Goal: Transaction & Acquisition: Purchase product/service

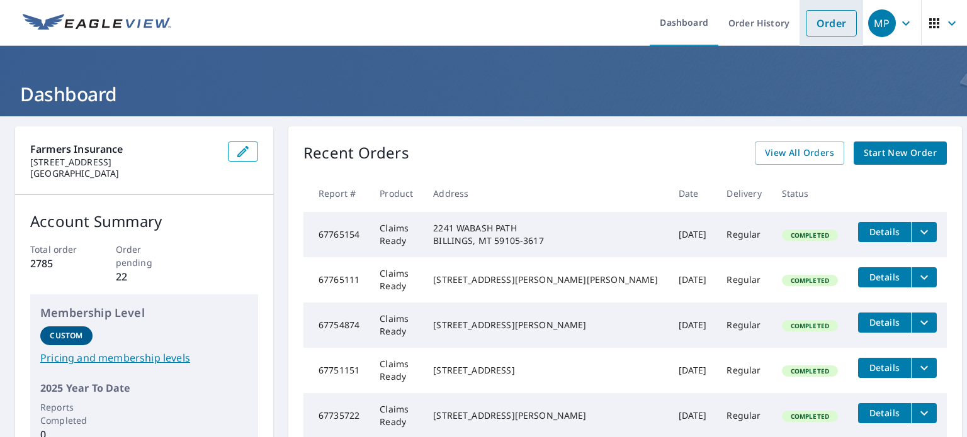
click at [812, 25] on link "Order" at bounding box center [831, 23] width 51 height 26
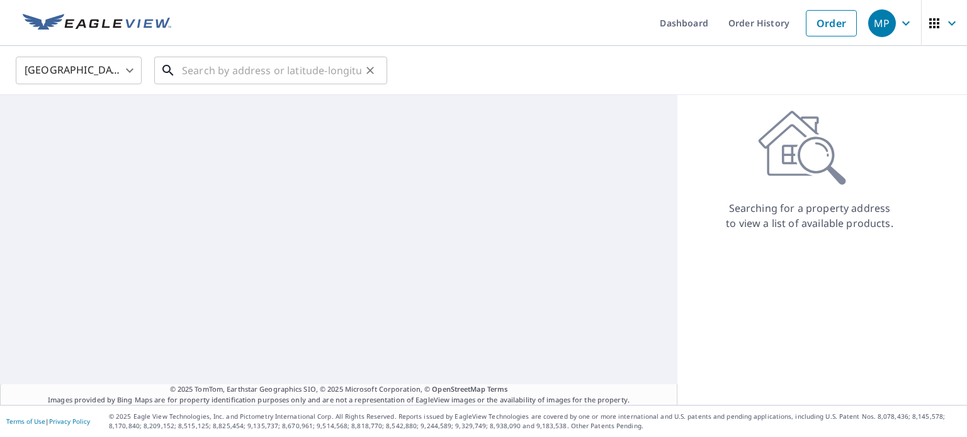
click at [201, 66] on input "text" at bounding box center [271, 70] width 179 height 35
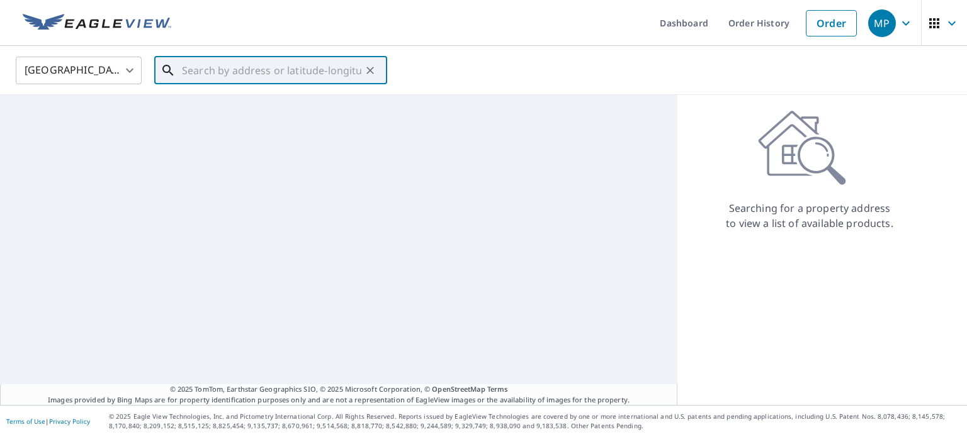
paste input "3905 HILLCREST"
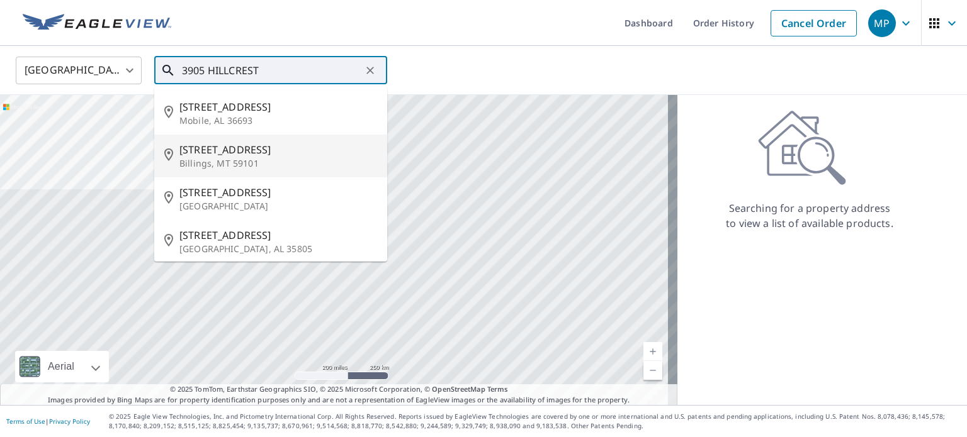
click at [232, 153] on span "[STREET_ADDRESS]" at bounding box center [278, 149] width 198 height 15
type input "[STREET_ADDRESS]"
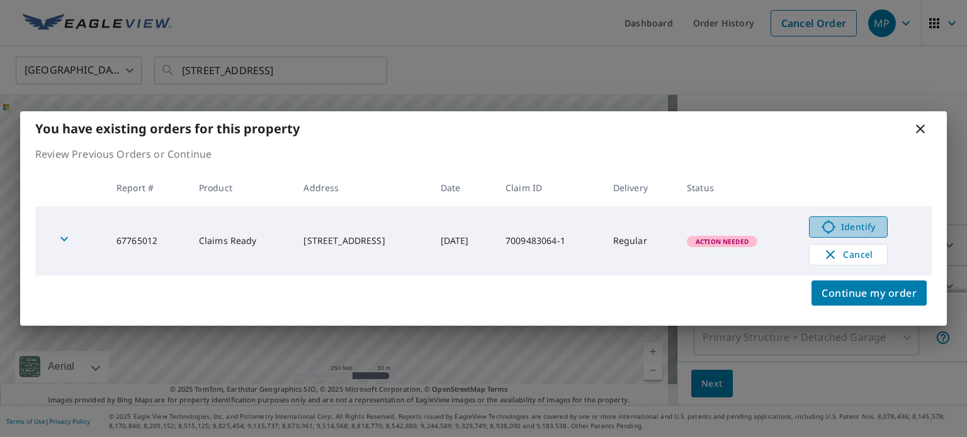
click at [843, 223] on span "Identify" at bounding box center [848, 227] width 62 height 15
click at [921, 127] on icon at bounding box center [920, 129] width 9 height 9
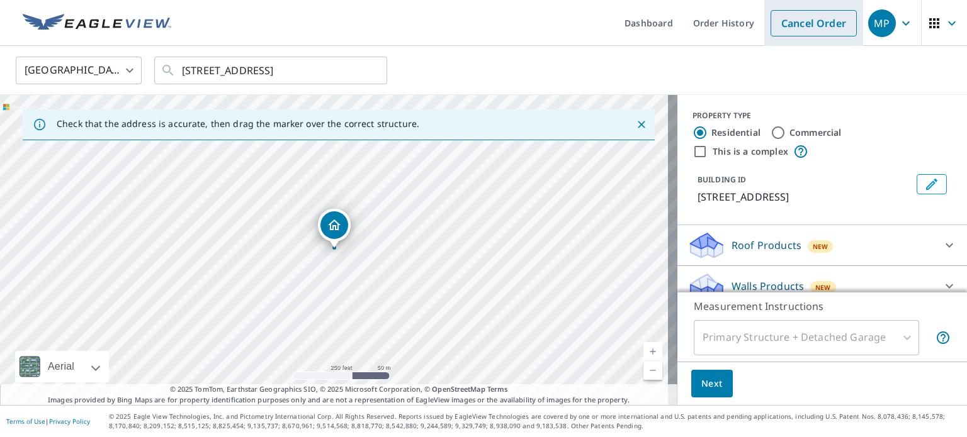
click at [797, 19] on link "Cancel Order" at bounding box center [813, 23] width 86 height 26
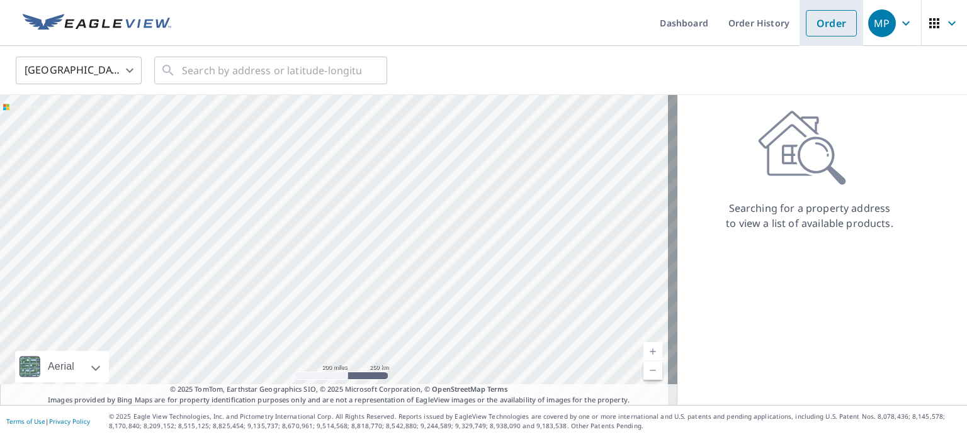
click at [825, 18] on link "Order" at bounding box center [831, 23] width 51 height 26
click at [316, 67] on input "text" at bounding box center [271, 70] width 179 height 35
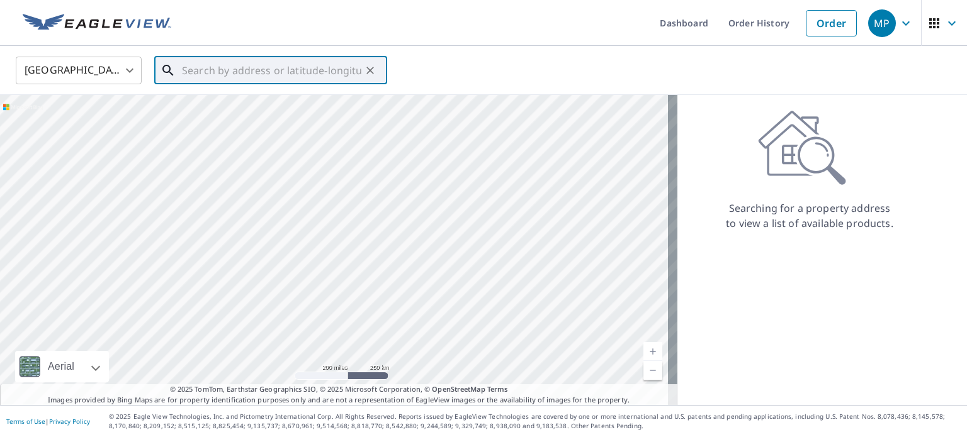
paste input "7009483064-1"
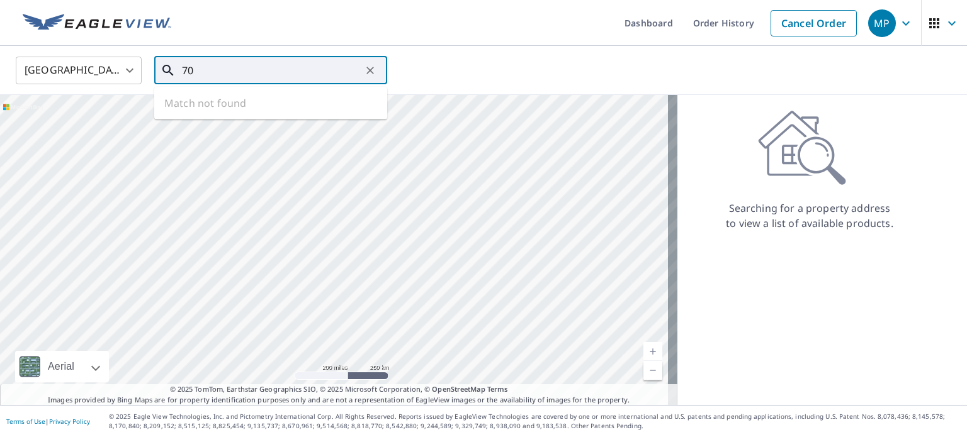
type input "7"
click at [274, 72] on input "text" at bounding box center [271, 70] width 179 height 35
click at [167, 71] on icon at bounding box center [167, 70] width 15 height 15
click at [361, 70] on div at bounding box center [361, 70] width 0 height 0
paste input "3905 HILLCREST"
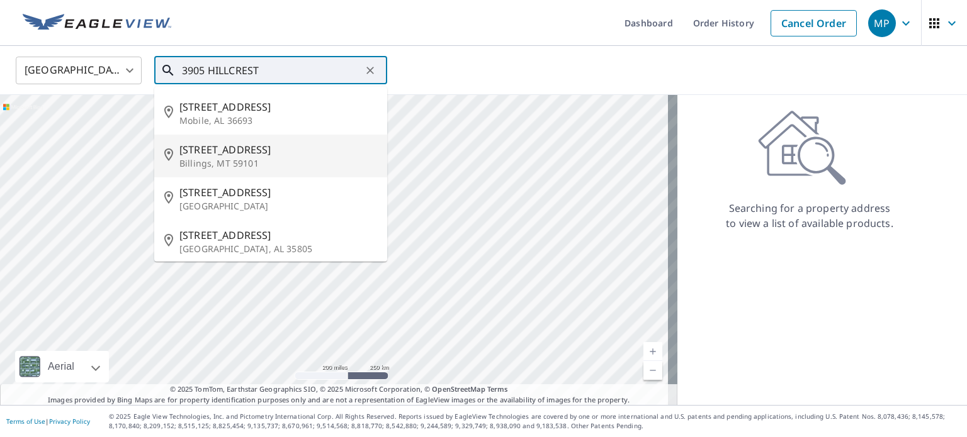
click at [239, 157] on p "Billings, MT 59101" at bounding box center [278, 163] width 198 height 13
type input "[STREET_ADDRESS]"
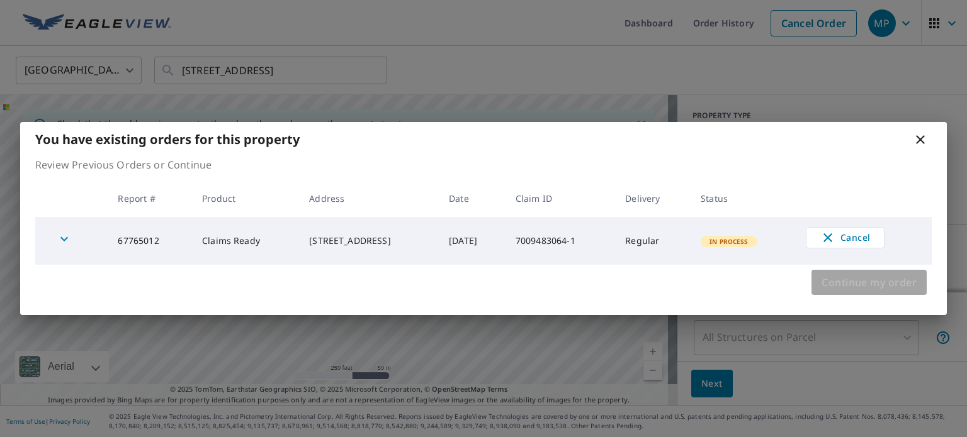
click at [881, 289] on span "Continue my order" at bounding box center [868, 283] width 95 height 18
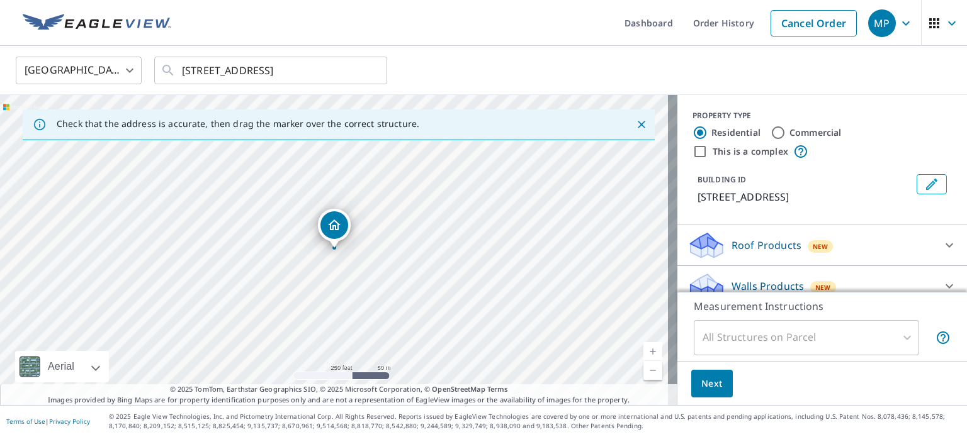
click at [694, 153] on input "This is a complex" at bounding box center [699, 151] width 15 height 15
checkbox input "true"
radio input "false"
radio input "true"
type input "4"
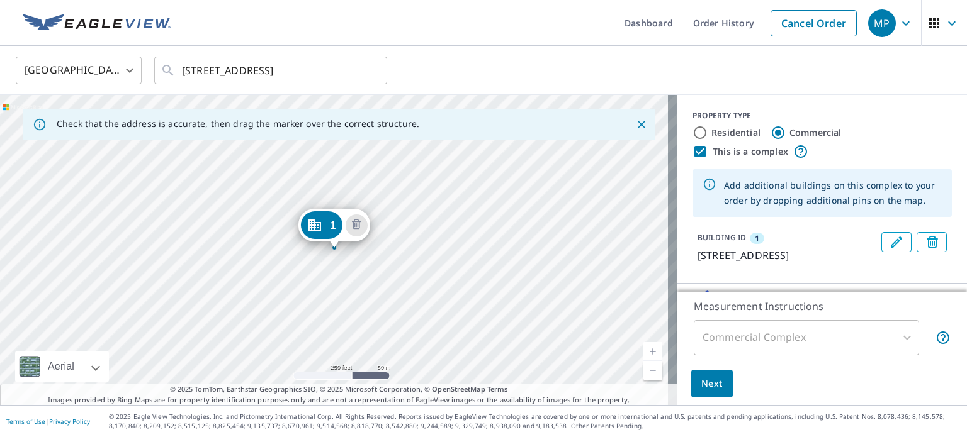
click at [692, 132] on input "Residential" at bounding box center [699, 132] width 15 height 15
radio input "true"
type input "1"
click at [274, 286] on div "1 3905 Hillcrest Rd Billings, MT 59101" at bounding box center [338, 250] width 677 height 310
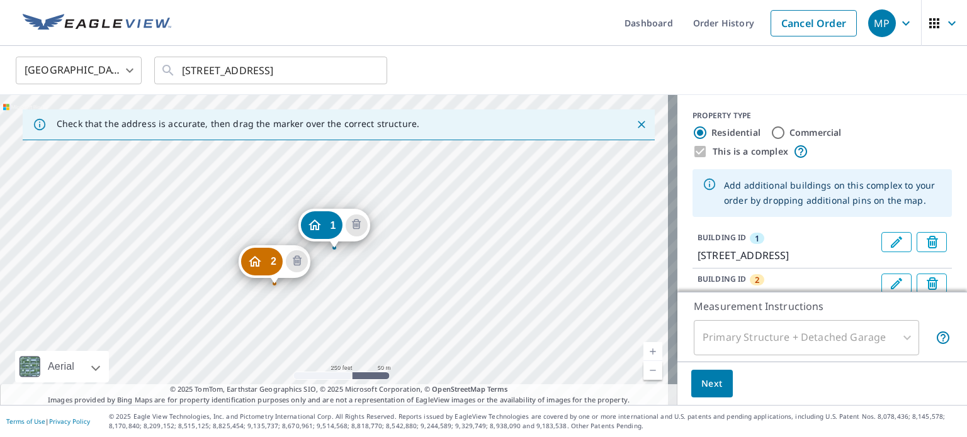
click at [201, 318] on div "2 3903 Hillcrest Rd Billings, MT 59101 1 3905 Hillcrest Rd Billings, MT 59101" at bounding box center [338, 250] width 677 height 310
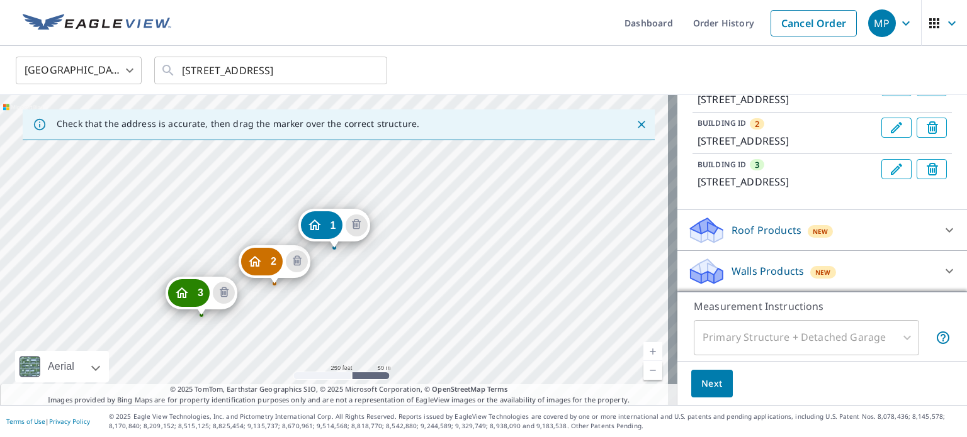
scroll to position [186, 0]
click at [941, 228] on icon at bounding box center [948, 230] width 15 height 15
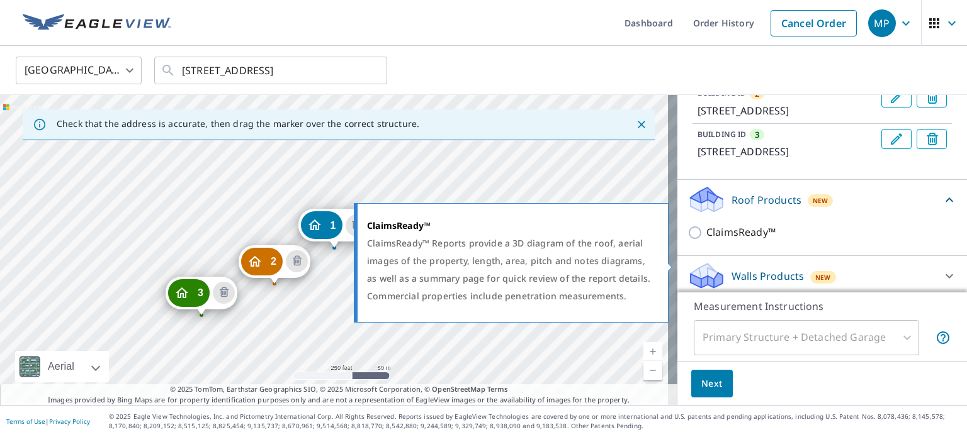
click at [687, 240] on input "ClaimsReady™" at bounding box center [696, 232] width 19 height 15
checkbox input "true"
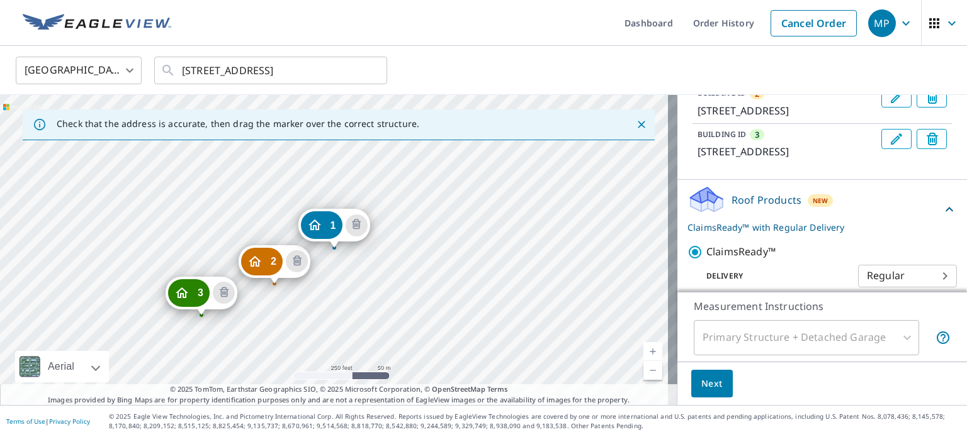
scroll to position [269, 0]
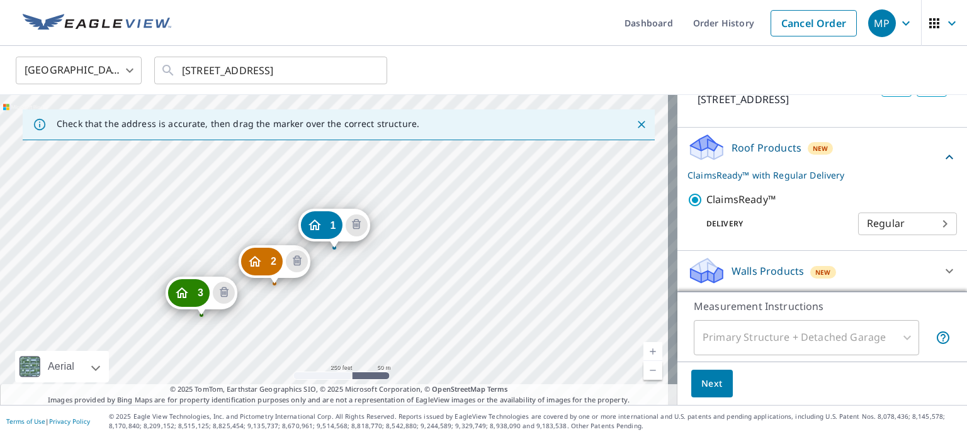
click at [785, 338] on div "Primary Structure + Detached Garage" at bounding box center [806, 337] width 225 height 35
click at [694, 336] on div "Primary Structure + Detached Garage" at bounding box center [806, 337] width 225 height 35
click at [899, 339] on div "Primary Structure + Detached Garage" at bounding box center [806, 337] width 225 height 35
click at [705, 383] on span "Next" at bounding box center [711, 384] width 21 height 16
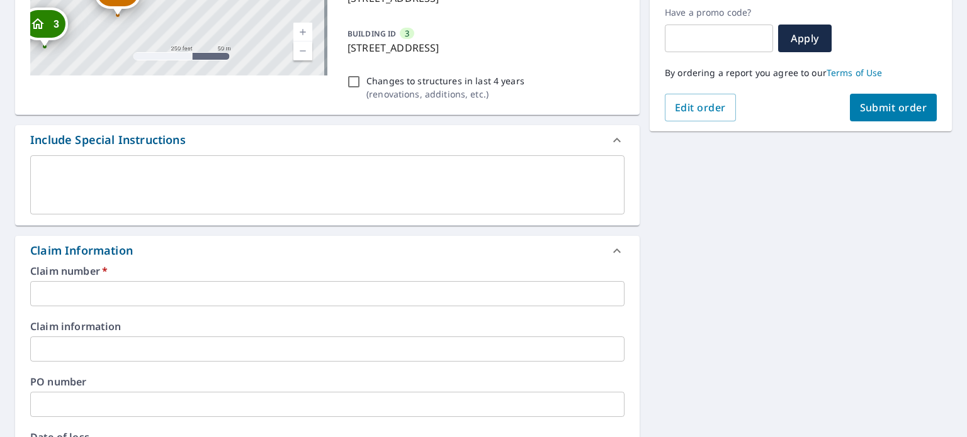
scroll to position [252, 0]
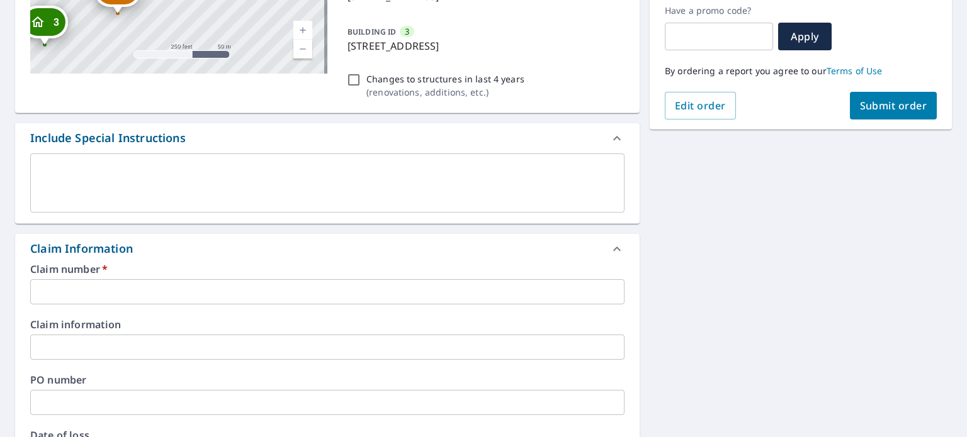
click at [48, 288] on input "text" at bounding box center [327, 291] width 594 height 25
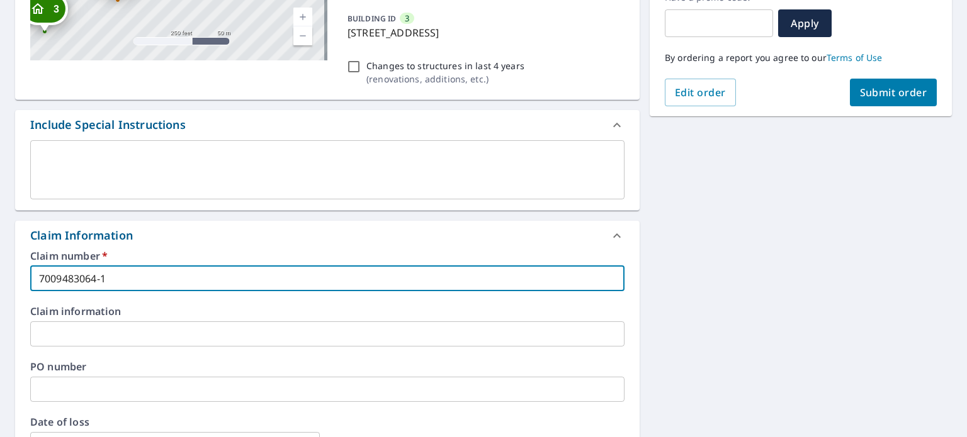
scroll to position [96, 0]
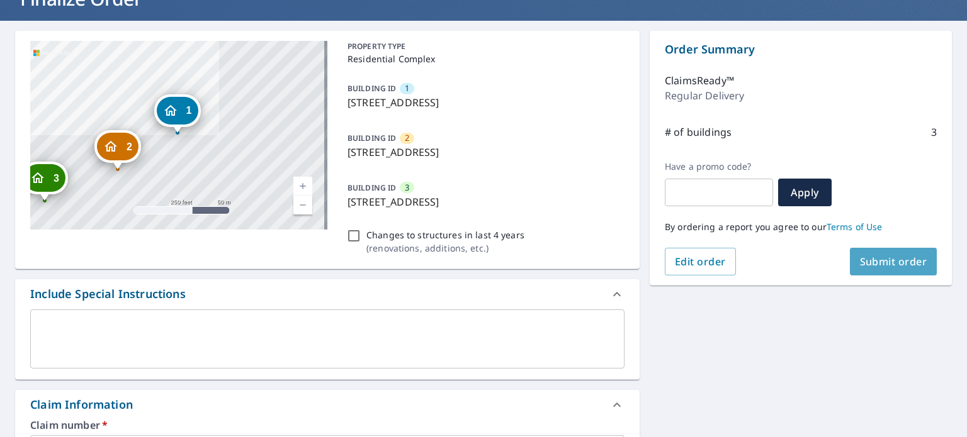
click at [893, 257] on span "Submit order" at bounding box center [893, 262] width 67 height 14
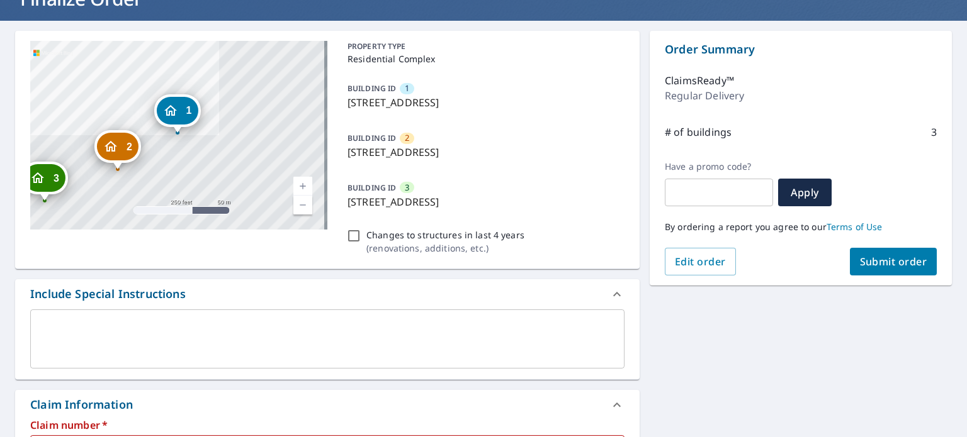
scroll to position [222, 0]
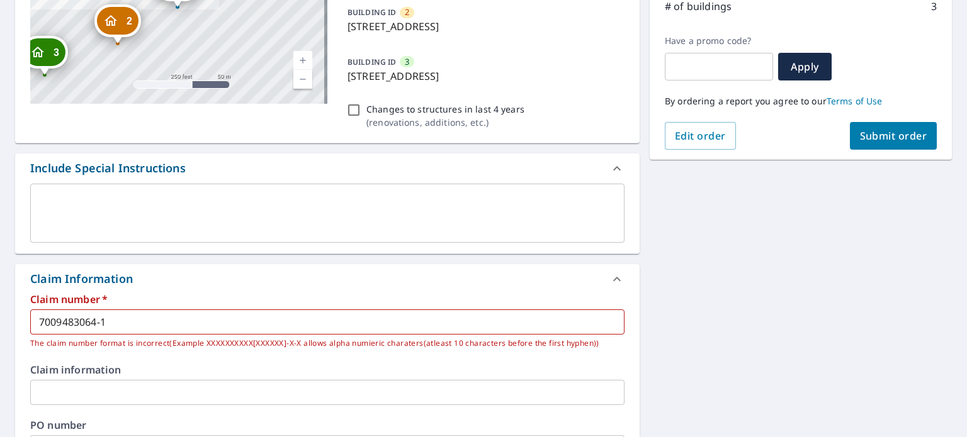
click at [180, 317] on input "7009483064-1" at bounding box center [327, 322] width 594 height 25
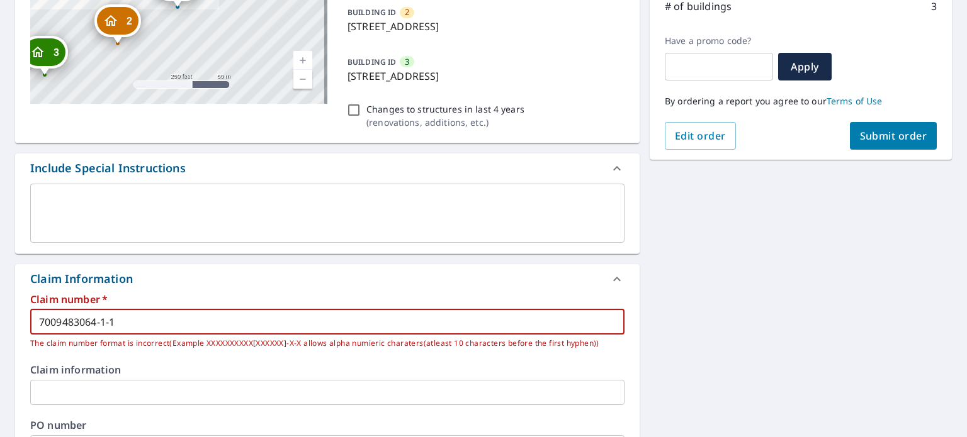
type input "7009483064-1-1"
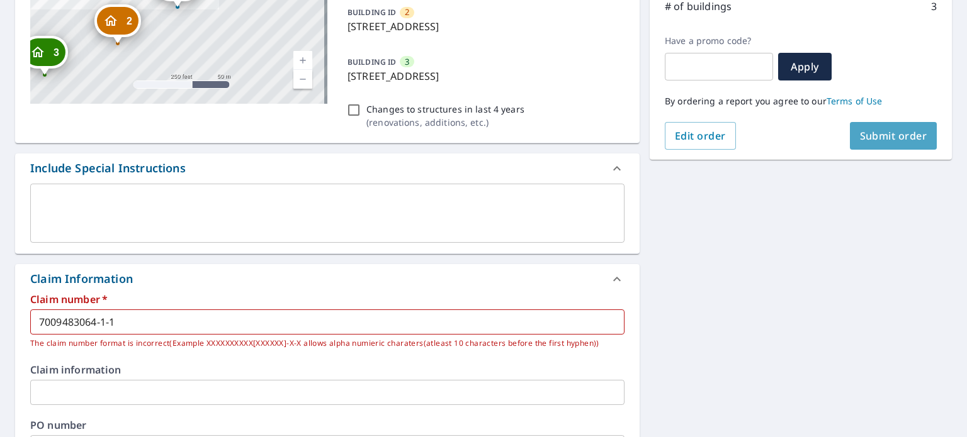
click at [884, 138] on span "Submit order" at bounding box center [893, 136] width 67 height 14
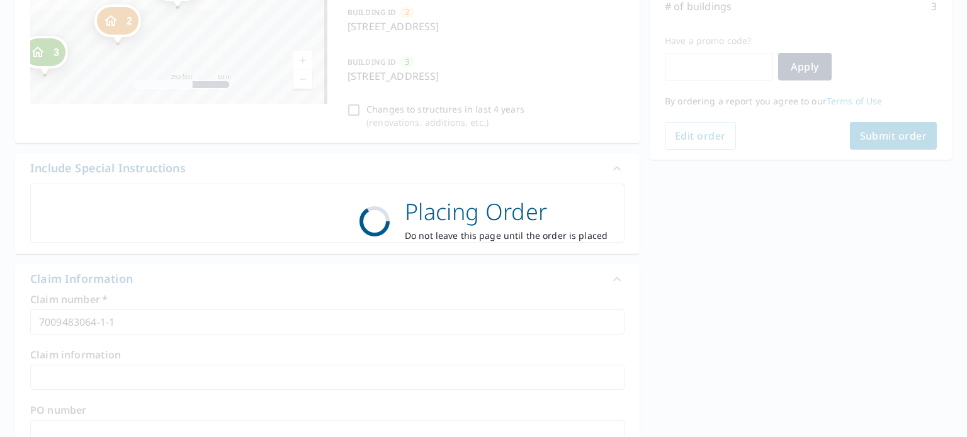
scroll to position [0, 0]
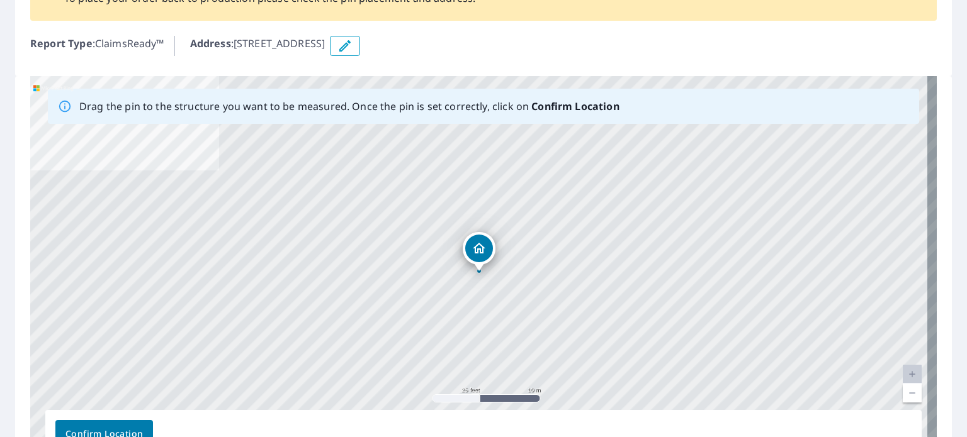
scroll to position [213, 0]
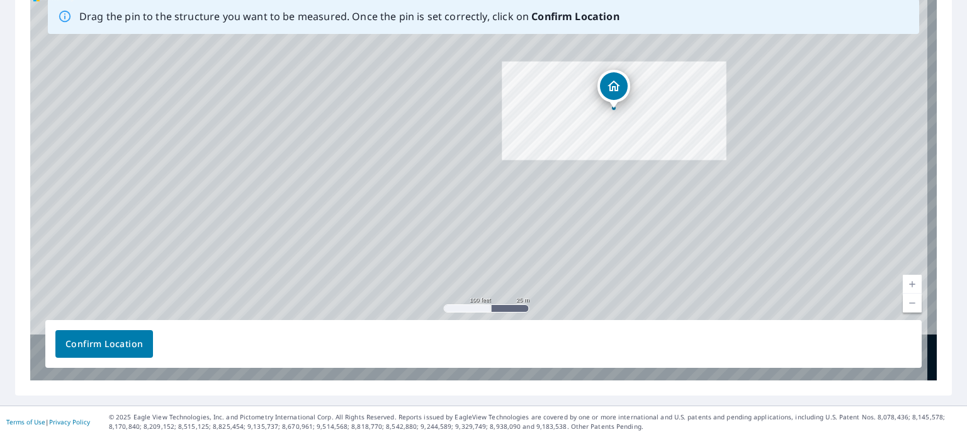
drag, startPoint x: 615, startPoint y: 240, endPoint x: 625, endPoint y: 132, distance: 109.3
click at [625, 132] on div "[STREET_ADDRESS]" at bounding box center [483, 183] width 906 height 395
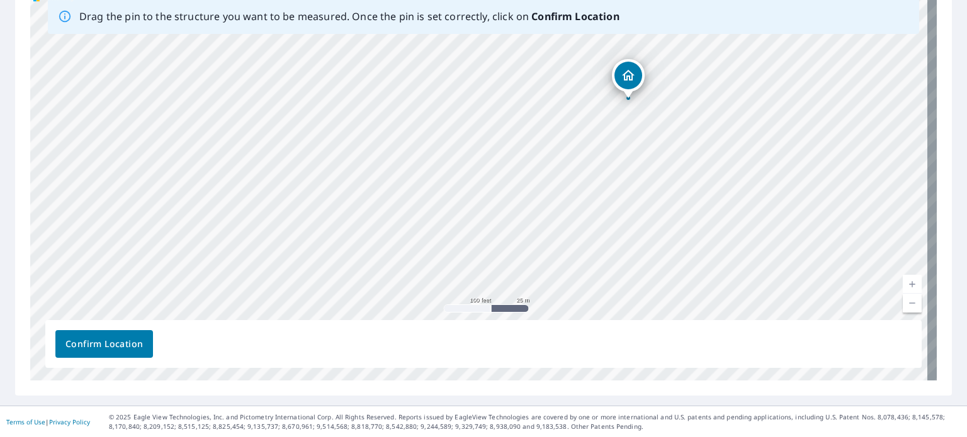
drag, startPoint x: 672, startPoint y: 216, endPoint x: 753, endPoint y: 162, distance: 97.6
click at [753, 162] on div "[STREET_ADDRESS]" at bounding box center [483, 183] width 906 height 395
click at [88, 339] on span "Confirm Location" at bounding box center [103, 345] width 77 height 16
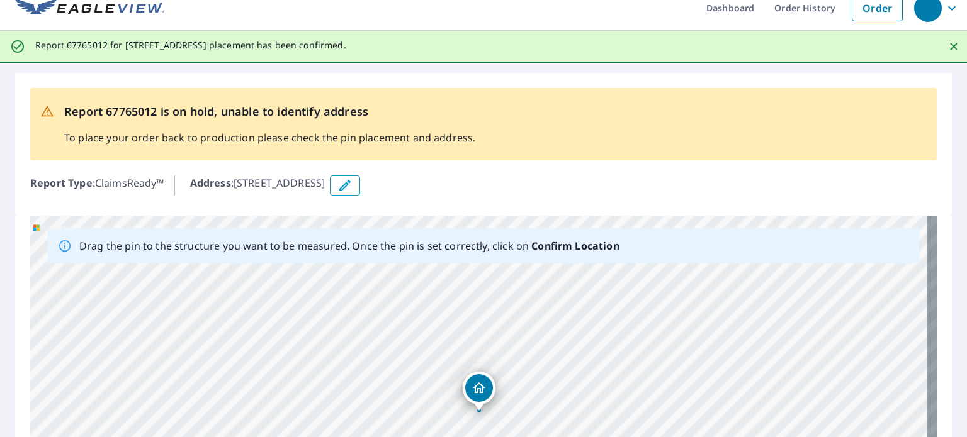
scroll to position [0, 0]
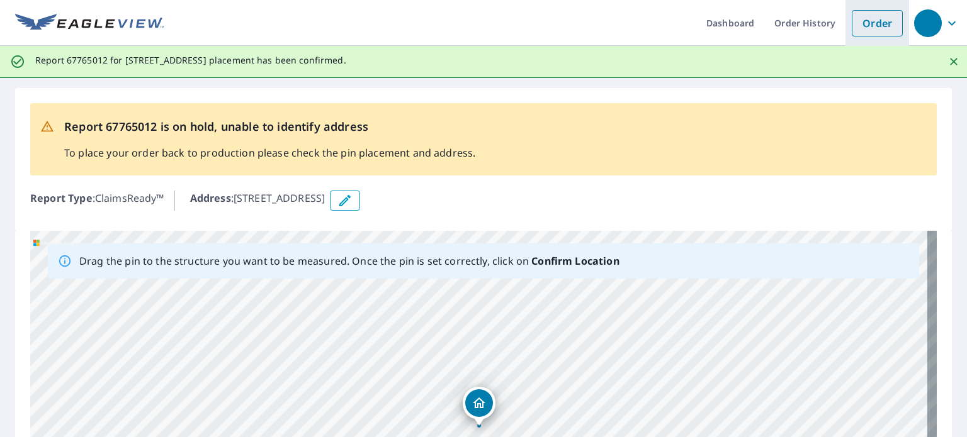
click at [877, 30] on link "Order" at bounding box center [876, 23] width 51 height 26
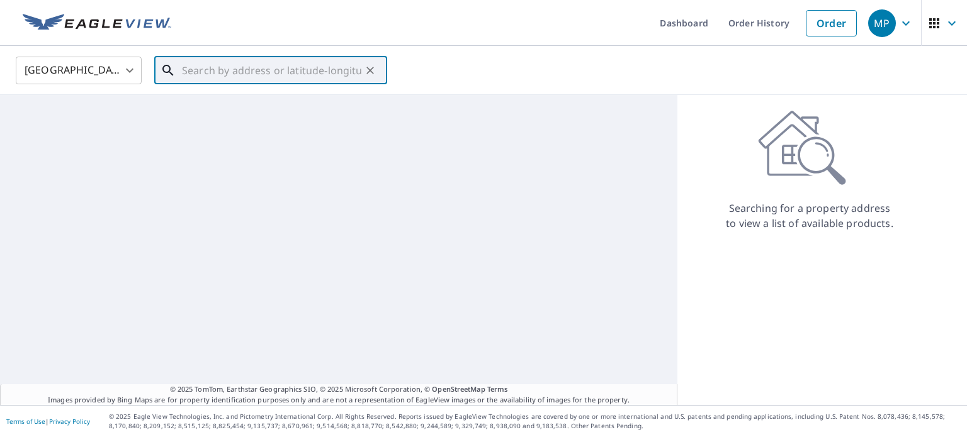
click at [285, 75] on input "text" at bounding box center [271, 70] width 179 height 35
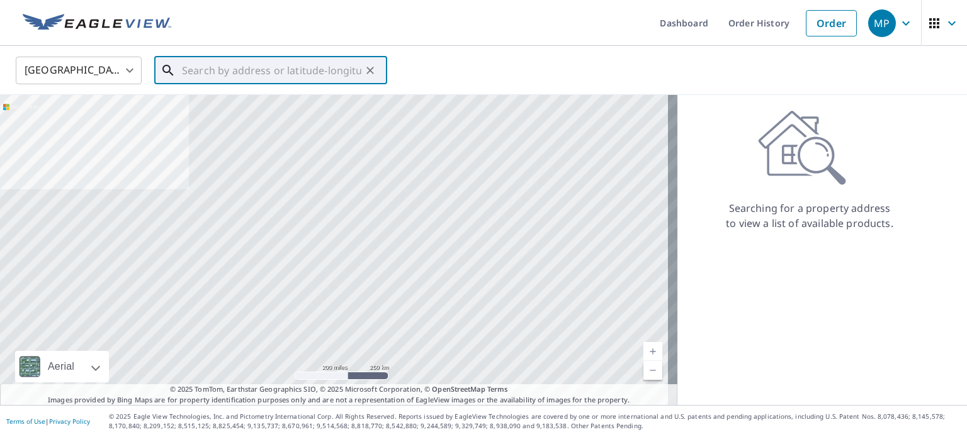
paste input "3905 HILLCREST"
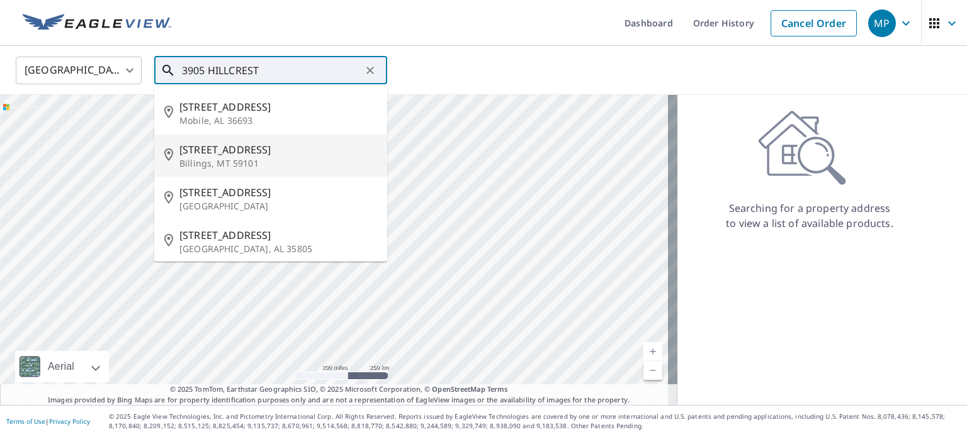
click at [239, 148] on span "[STREET_ADDRESS]" at bounding box center [278, 149] width 198 height 15
type input "[STREET_ADDRESS]"
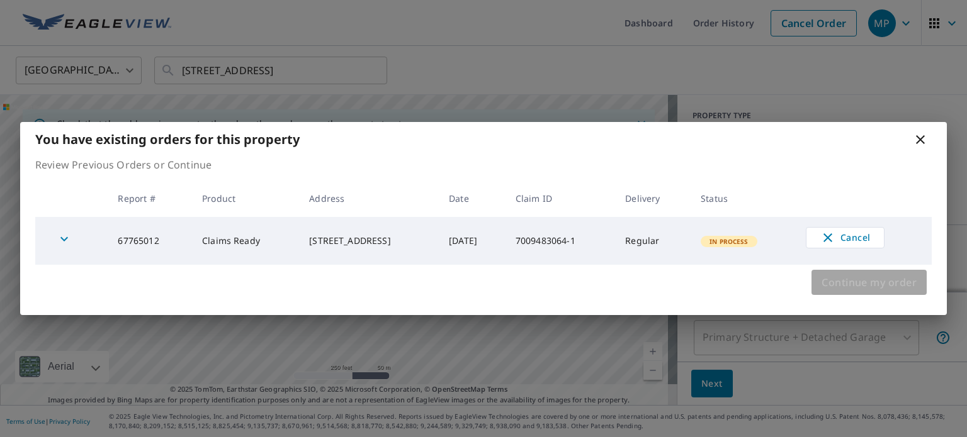
click at [865, 286] on span "Continue my order" at bounding box center [868, 283] width 95 height 18
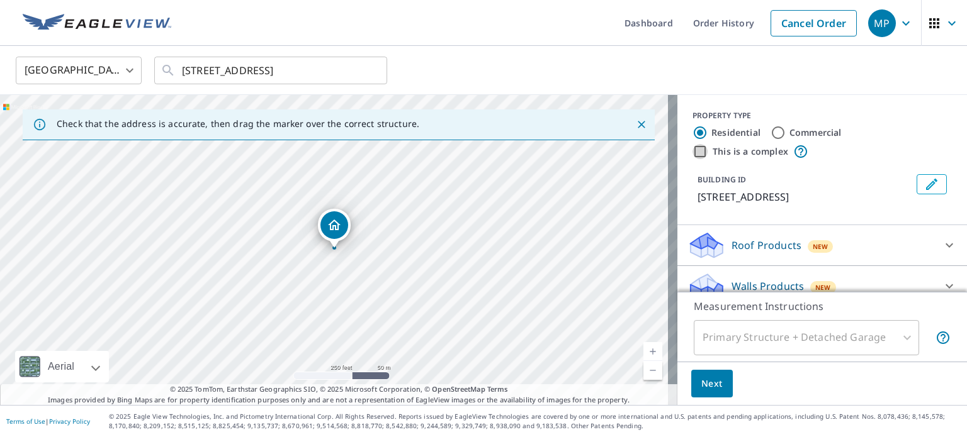
click at [692, 153] on input "This is a complex" at bounding box center [699, 151] width 15 height 15
checkbox input "true"
radio input "false"
radio input "true"
type input "4"
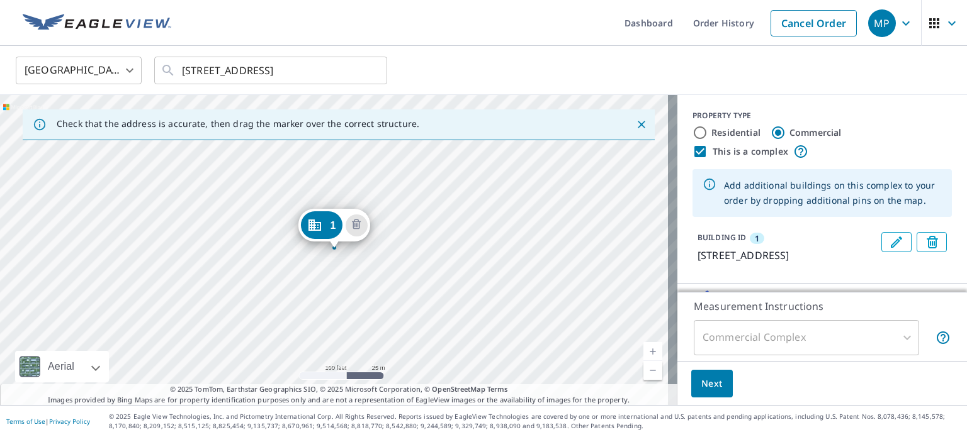
click at [222, 321] on div "1 [STREET_ADDRESS]" at bounding box center [338, 250] width 677 height 310
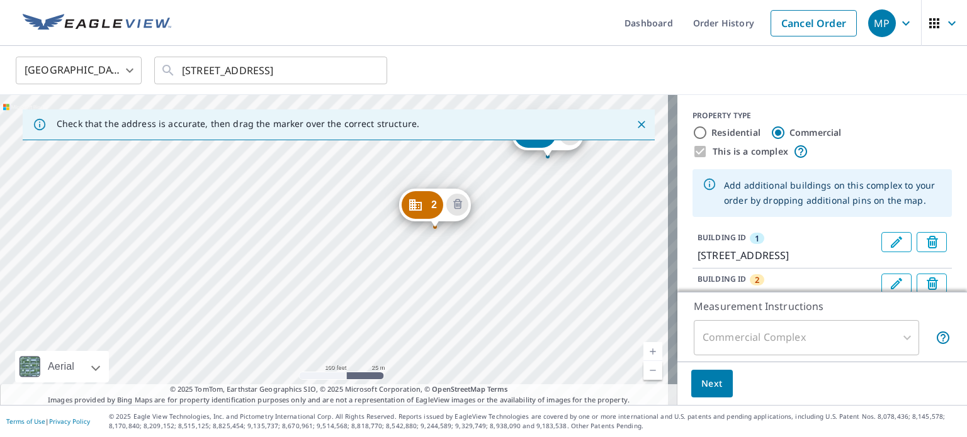
drag, startPoint x: 267, startPoint y: 352, endPoint x: 480, endPoint y: 261, distance: 232.0
click at [480, 261] on div "2 [STREET_ADDRESS] [GEOGRAPHIC_DATA][STREET_ADDRESS]" at bounding box center [338, 250] width 677 height 310
drag, startPoint x: 429, startPoint y: 211, endPoint x: 419, endPoint y: 219, distance: 12.5
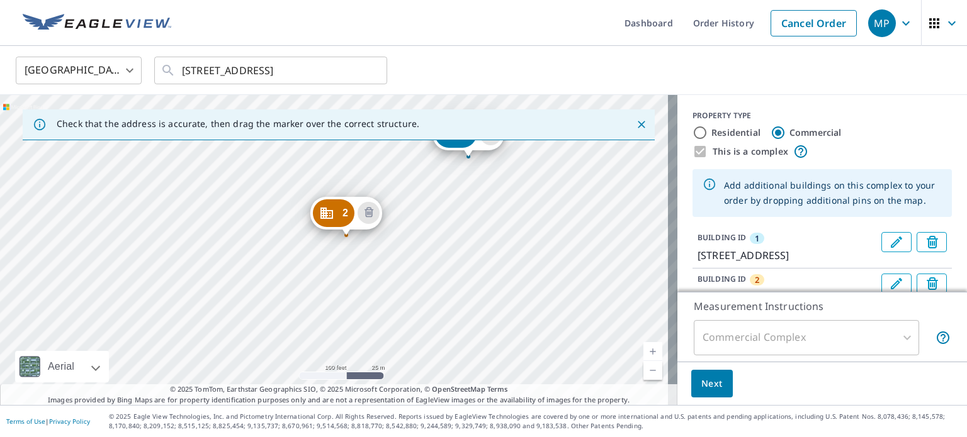
drag, startPoint x: 277, startPoint y: 312, endPoint x: 411, endPoint y: 221, distance: 162.2
click at [411, 221] on div "2 3903 Hillcrest Rd Billings, MT 59101 1 3905 Hillcrest Rd Billings, MT 59101" at bounding box center [338, 250] width 677 height 310
click at [209, 295] on div "2 3903 Hillcrest Rd Billings, MT 59101 1 3905 Hillcrest Rd Billings, MT 59101" at bounding box center [338, 250] width 677 height 310
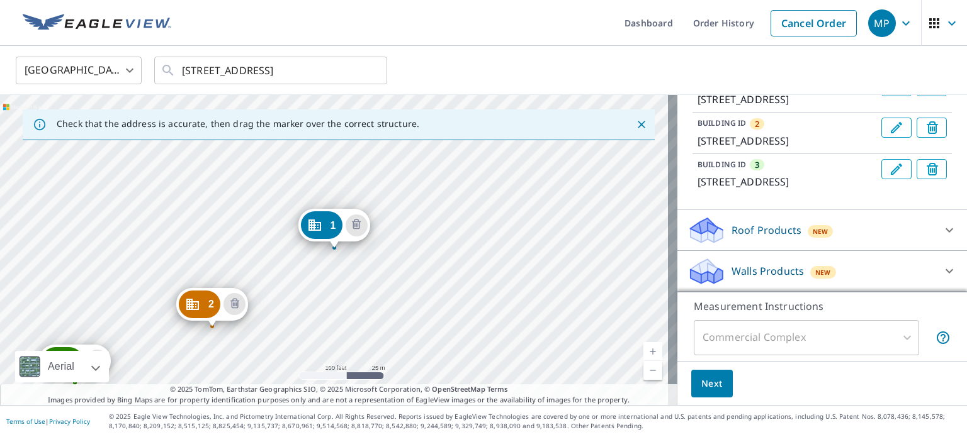
scroll to position [186, 0]
click at [941, 228] on icon at bounding box center [948, 230] width 15 height 15
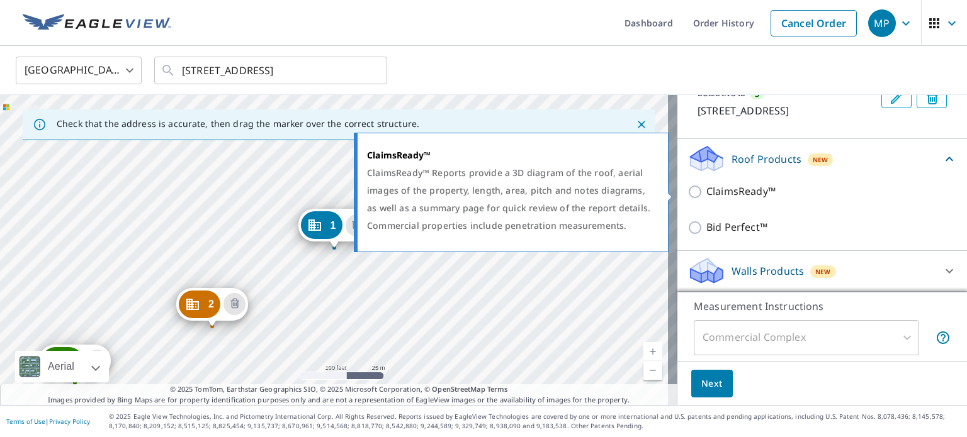
scroll to position [257, 0]
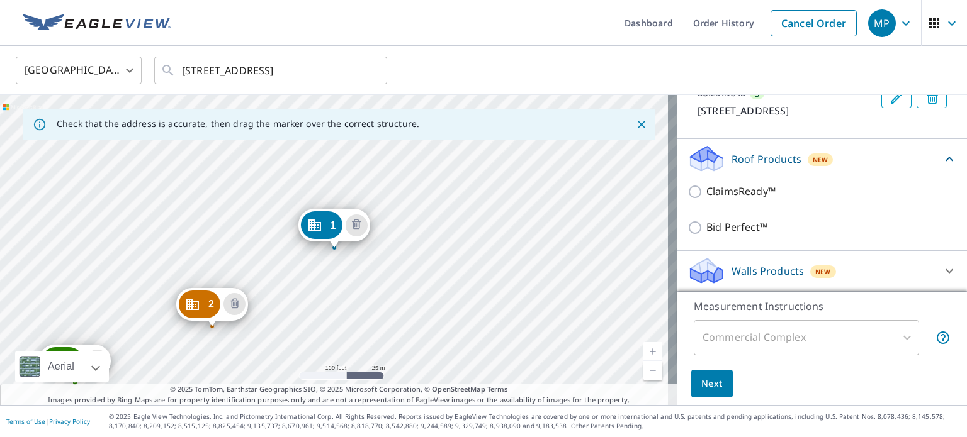
click at [755, 270] on p "Walls Products" at bounding box center [767, 271] width 72 height 15
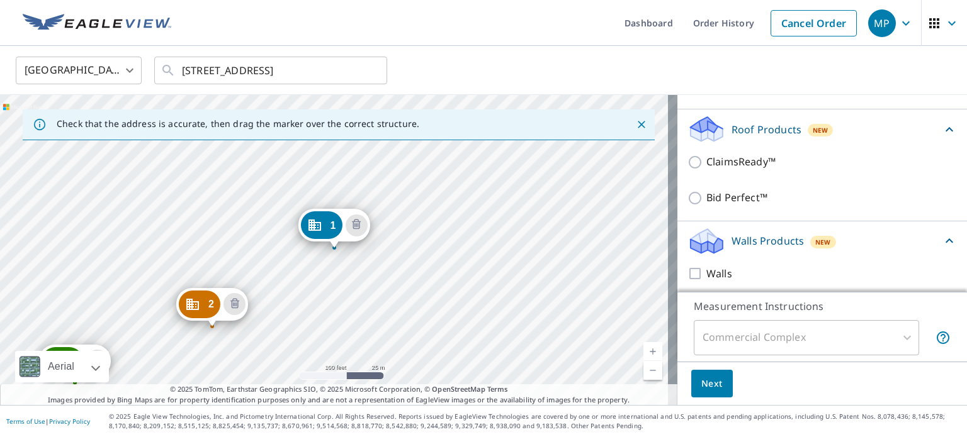
scroll to position [292, 0]
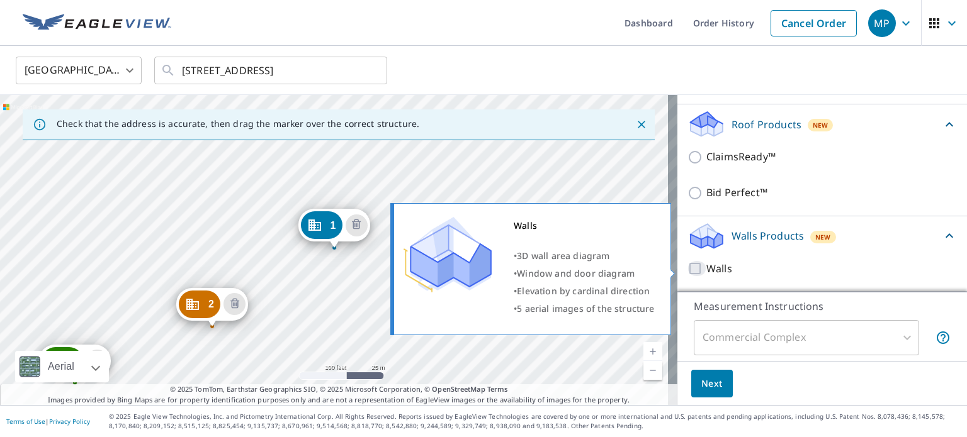
click at [687, 271] on input "Walls" at bounding box center [696, 268] width 19 height 15
checkbox input "true"
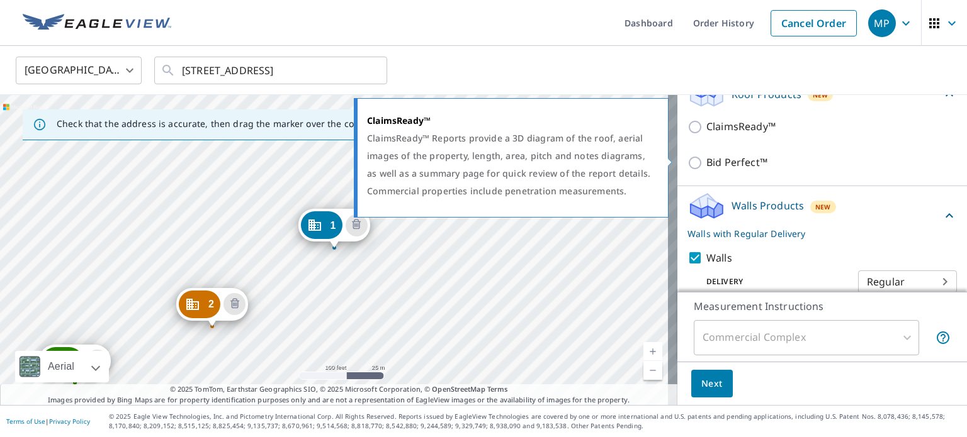
click at [687, 135] on input "ClaimsReady™" at bounding box center [696, 127] width 19 height 15
checkbox input "true"
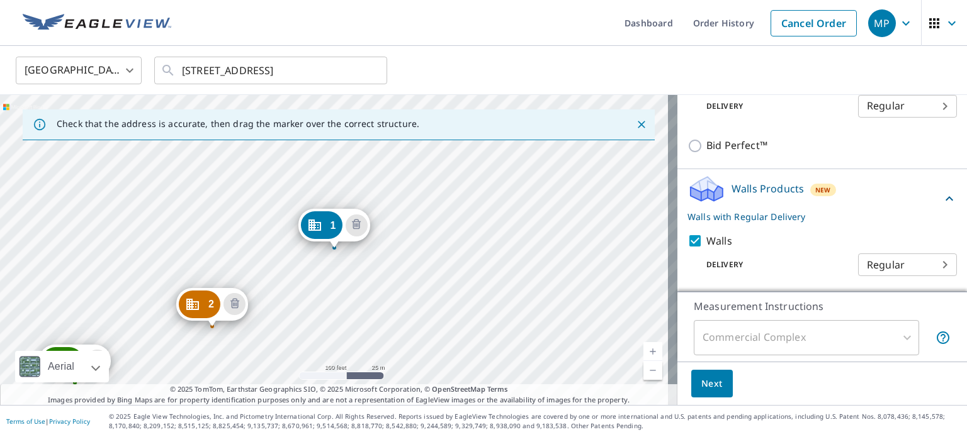
scroll to position [386, 0]
click at [705, 390] on span "Next" at bounding box center [711, 384] width 21 height 16
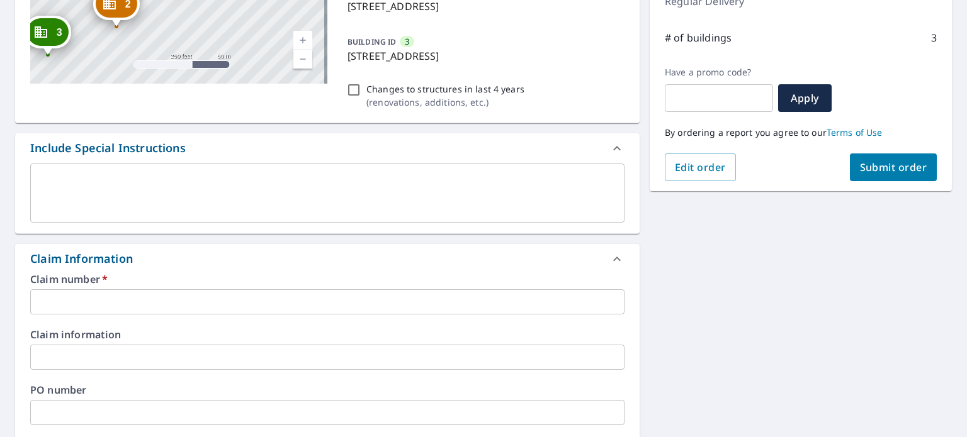
scroll to position [252, 0]
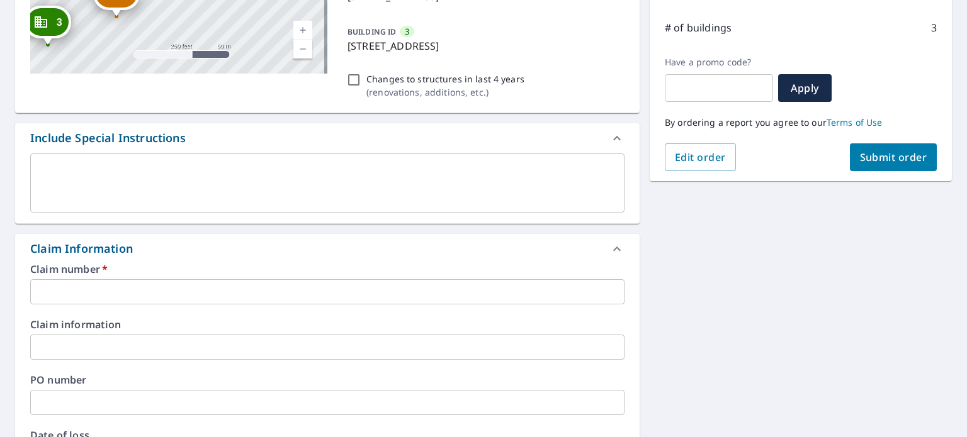
click at [89, 290] on input "text" at bounding box center [327, 291] width 594 height 25
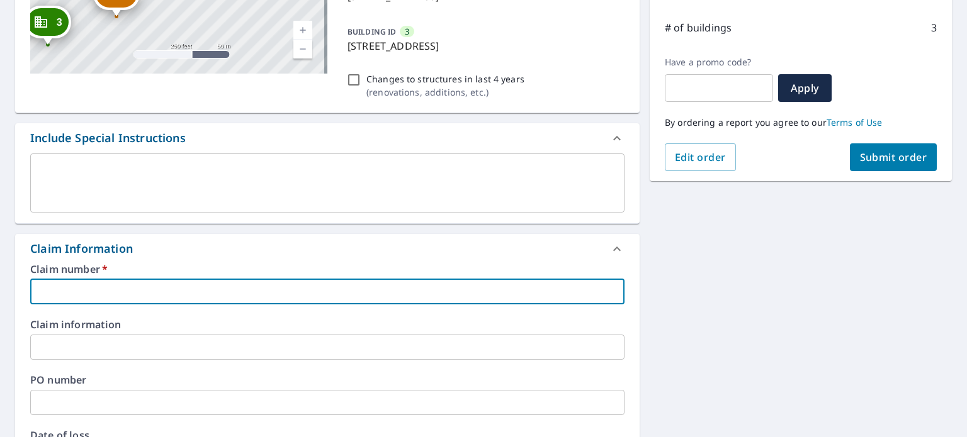
paste input "7009483064-1"
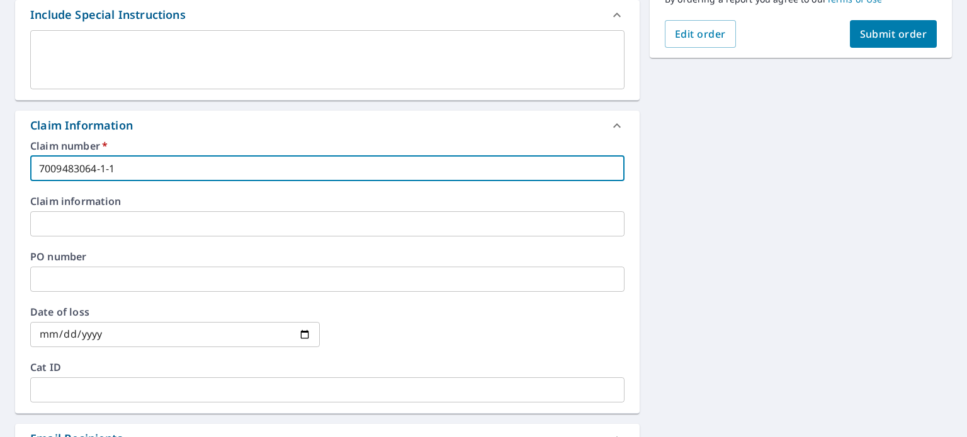
scroll to position [222, 0]
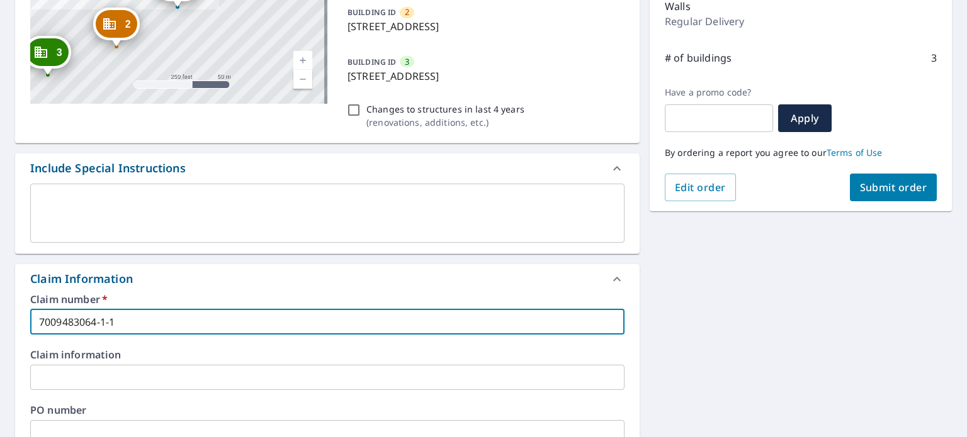
type input "7009483064-1-1"
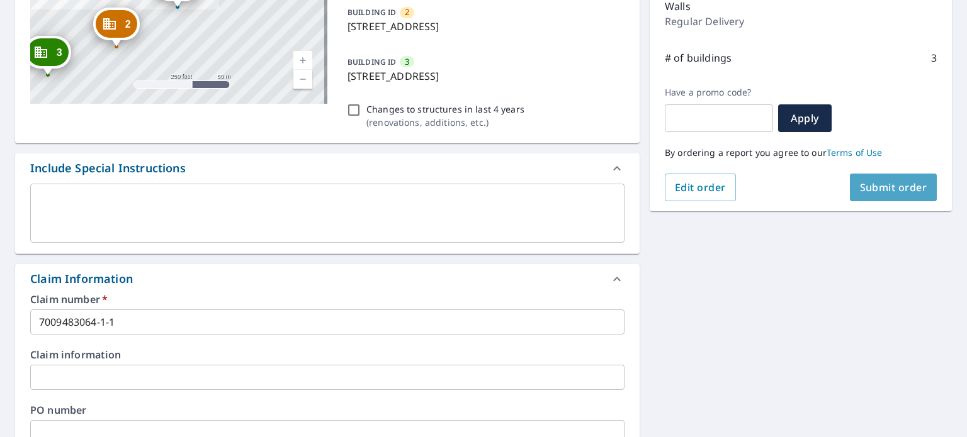
click at [868, 190] on span "Submit order" at bounding box center [893, 188] width 67 height 14
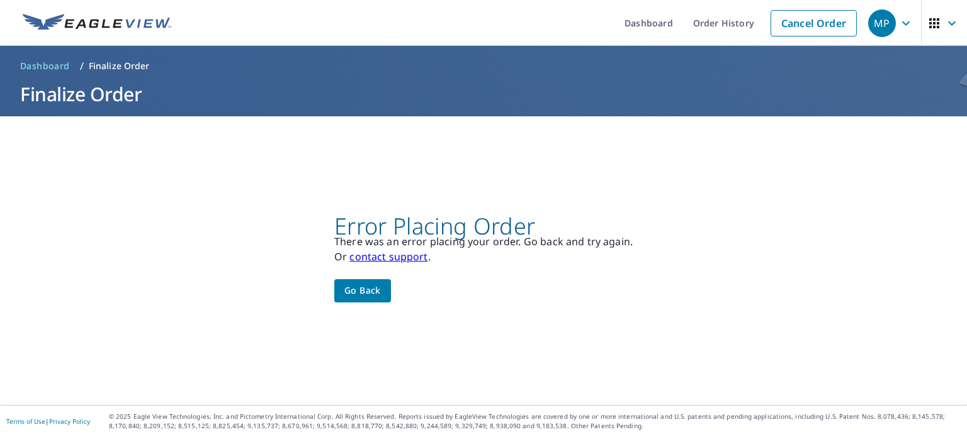
scroll to position [0, 0]
click at [372, 291] on span "Go back" at bounding box center [362, 291] width 37 height 16
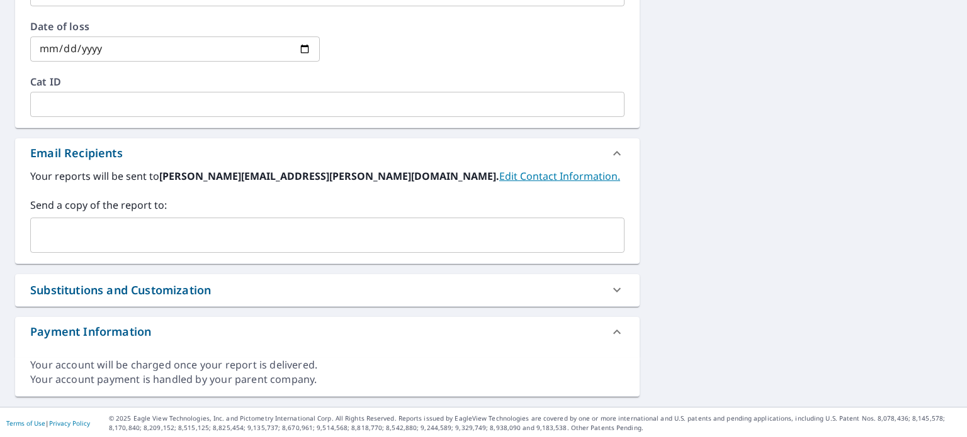
scroll to position [662, 0]
click at [602, 287] on div at bounding box center [617, 289] width 30 height 30
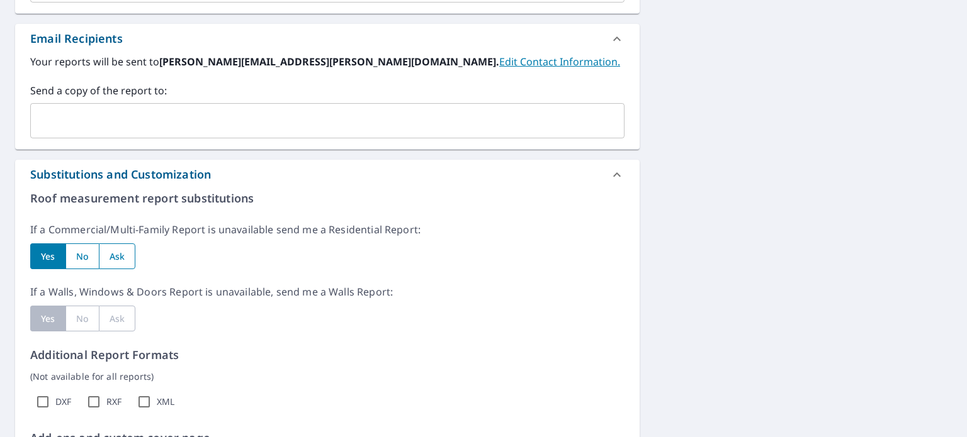
scroll to position [788, 0]
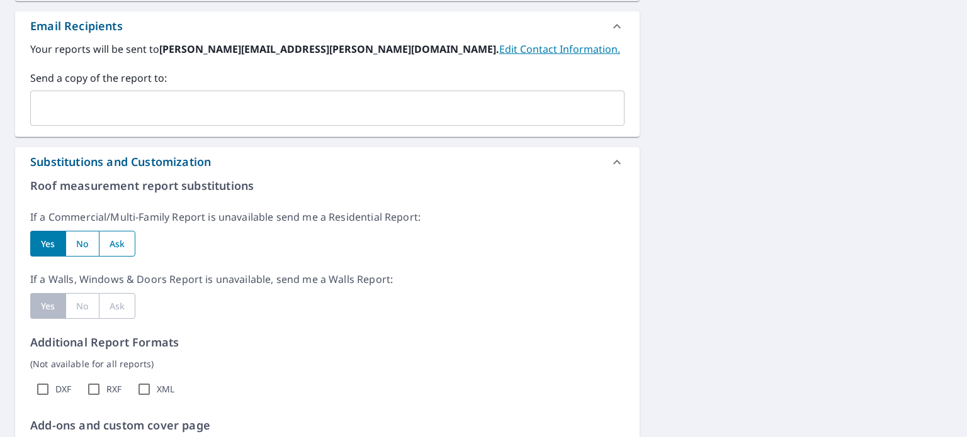
click at [44, 304] on div "Yes" at bounding box center [47, 306] width 35 height 26
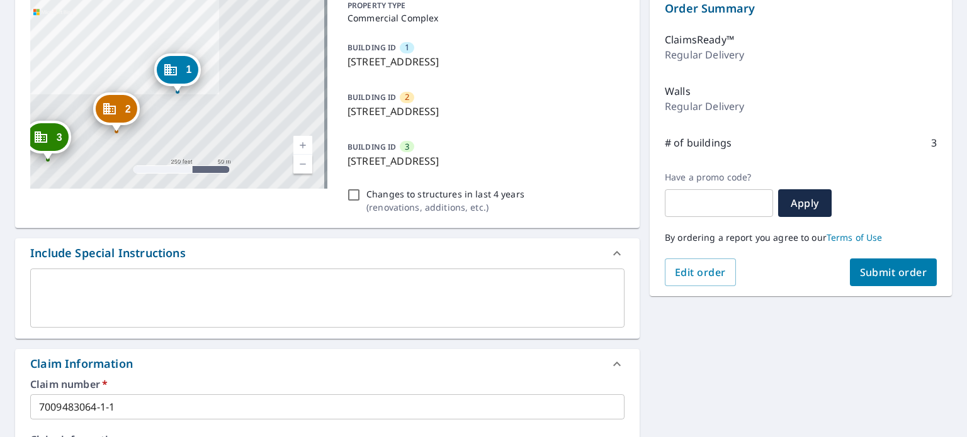
scroll to position [103, 0]
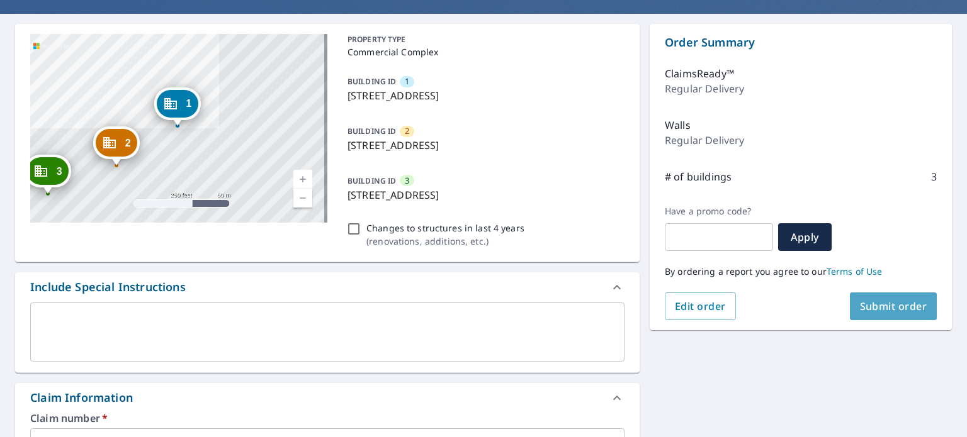
click at [875, 310] on span "Submit order" at bounding box center [893, 307] width 67 height 14
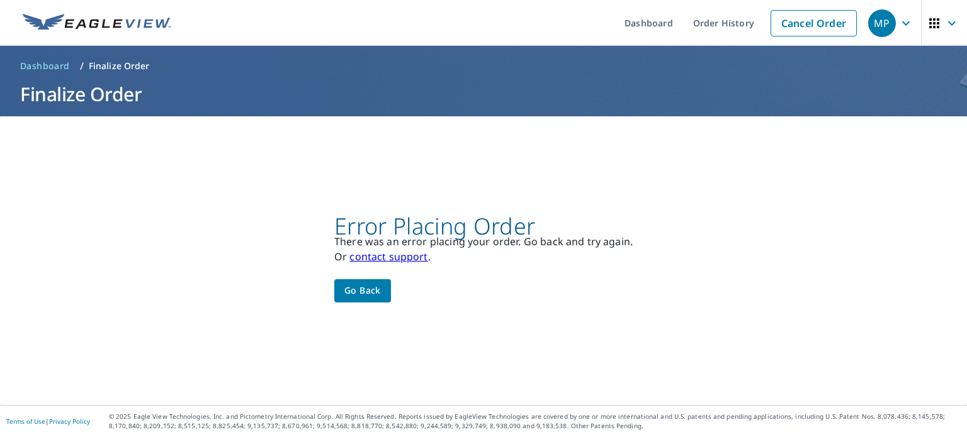
scroll to position [0, 0]
click at [370, 290] on span "Go back" at bounding box center [362, 291] width 37 height 16
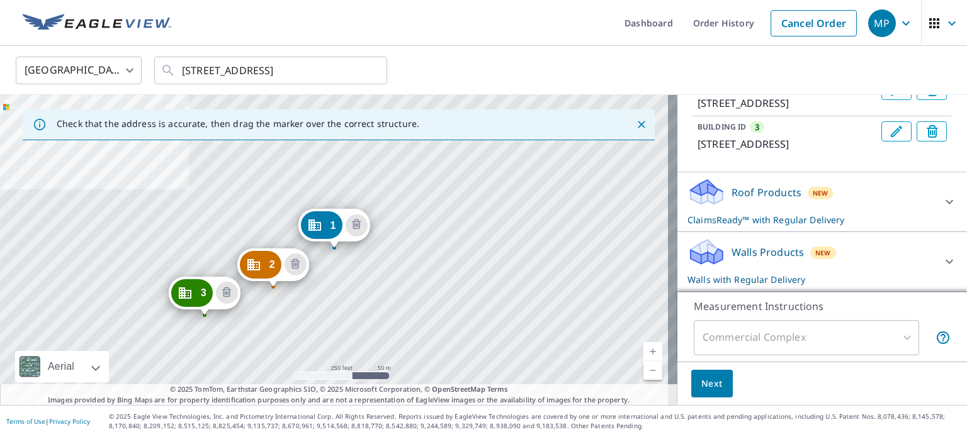
scroll to position [224, 0]
click at [941, 259] on icon at bounding box center [948, 261] width 15 height 15
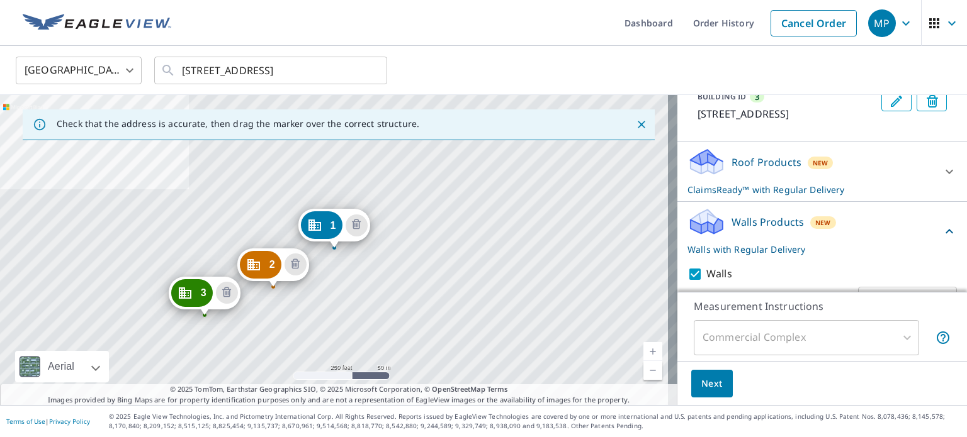
scroll to position [287, 0]
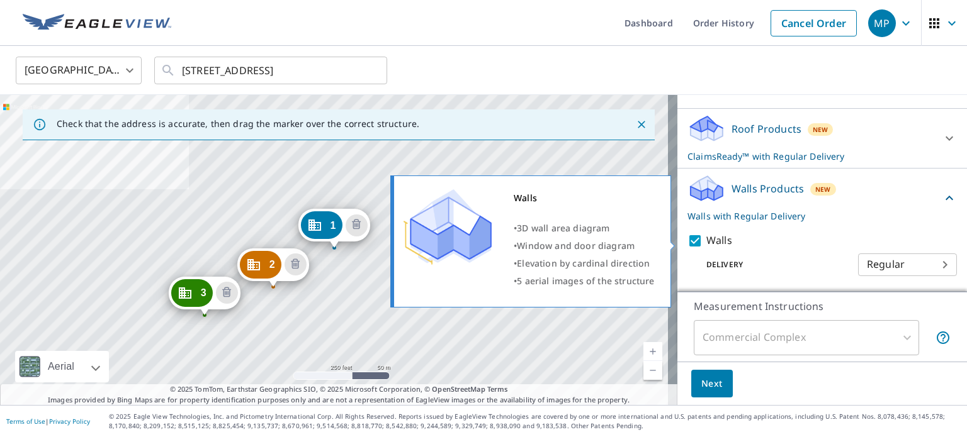
click at [688, 244] on input "Walls" at bounding box center [696, 240] width 19 height 15
checkbox input "false"
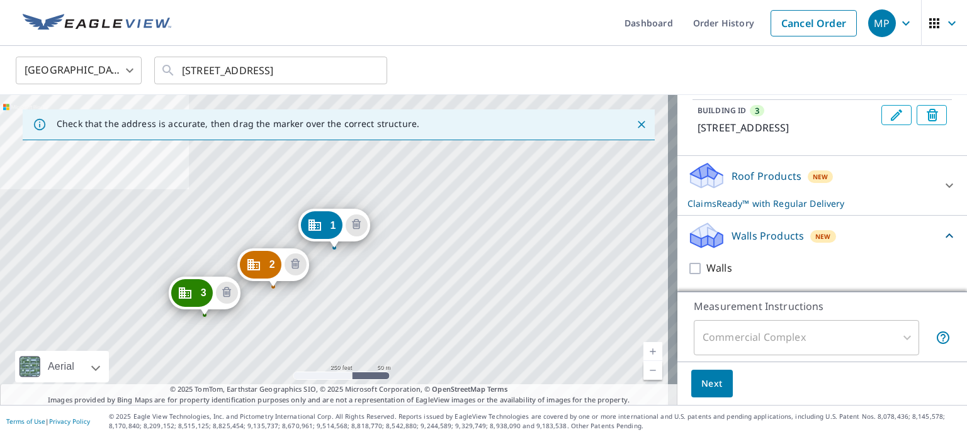
scroll to position [240, 0]
click at [899, 337] on div "Commercial Complex" at bounding box center [806, 337] width 225 height 35
click at [774, 337] on div "Commercial Complex" at bounding box center [806, 337] width 225 height 35
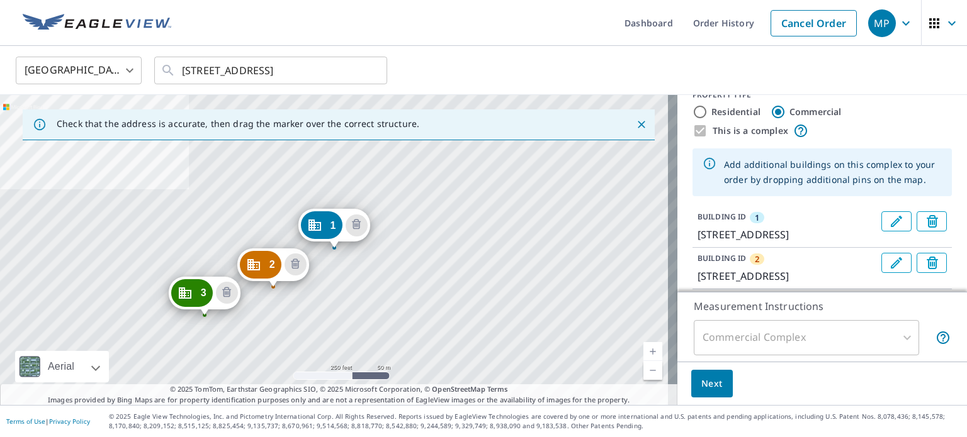
scroll to position [0, 0]
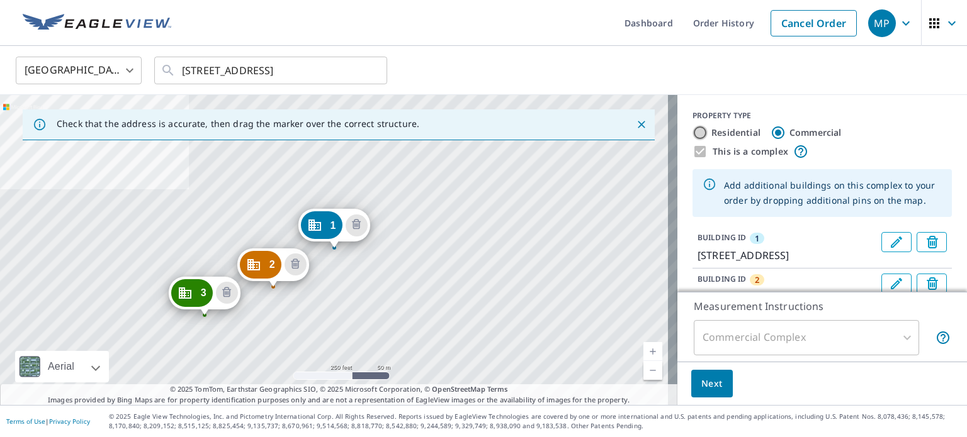
click at [693, 133] on input "Residential" at bounding box center [699, 132] width 15 height 15
radio input "true"
type input "1"
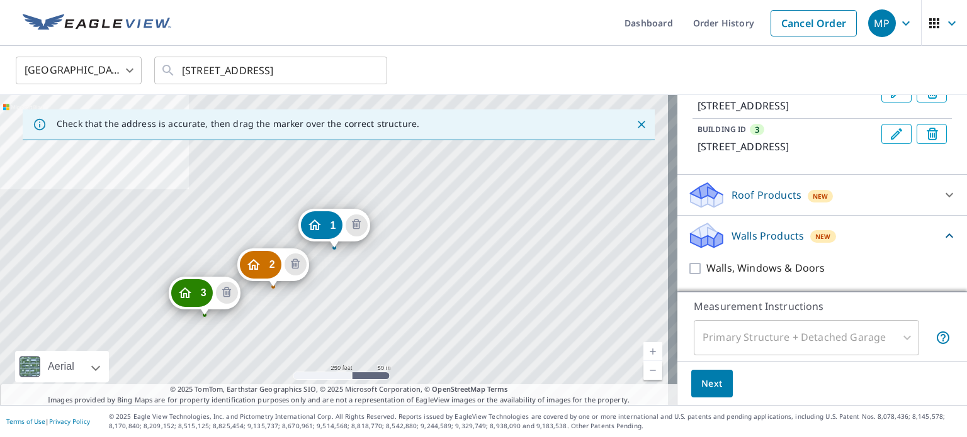
scroll to position [222, 0]
click at [710, 379] on span "Next" at bounding box center [711, 384] width 21 height 16
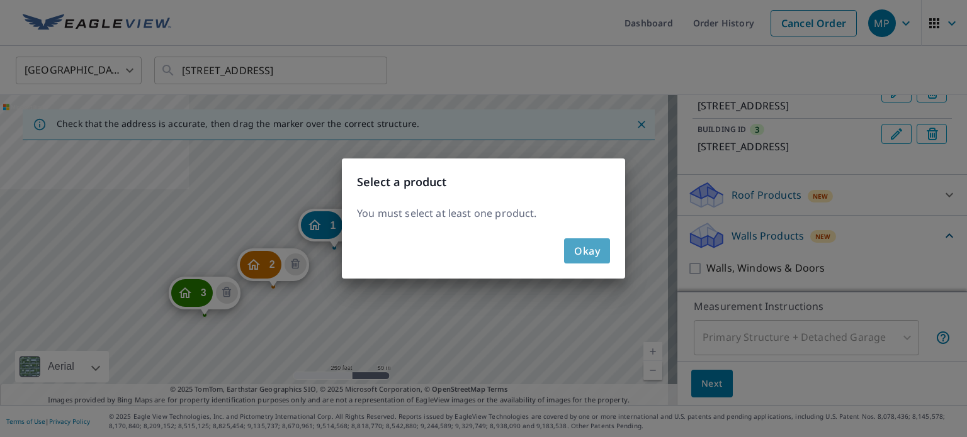
click at [582, 249] on span "Okay" at bounding box center [587, 251] width 26 height 18
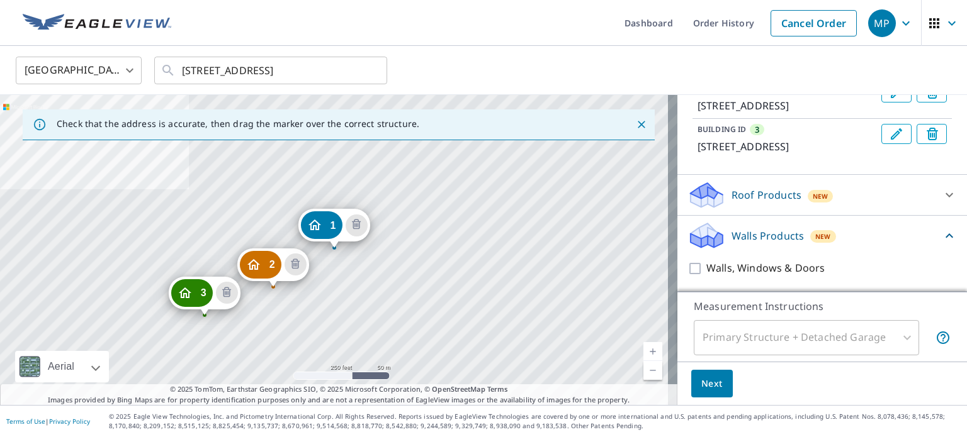
click at [941, 191] on icon at bounding box center [948, 195] width 15 height 15
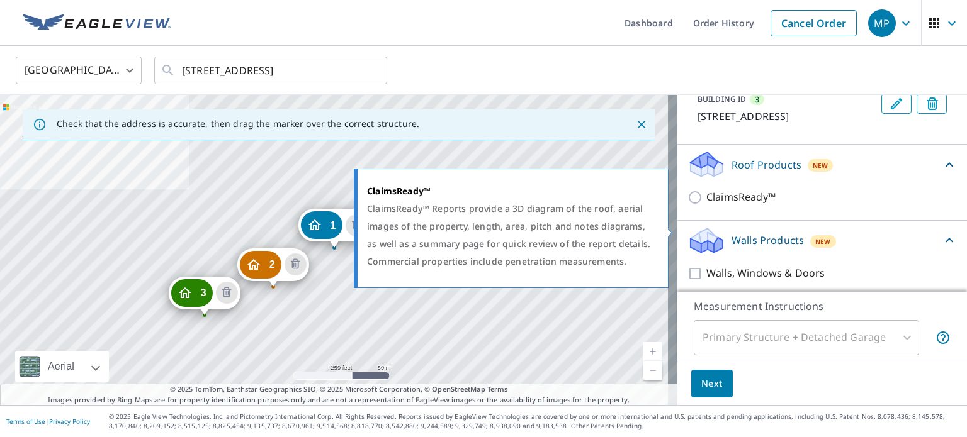
click at [687, 205] on input "ClaimsReady™" at bounding box center [696, 197] width 19 height 15
checkbox input "true"
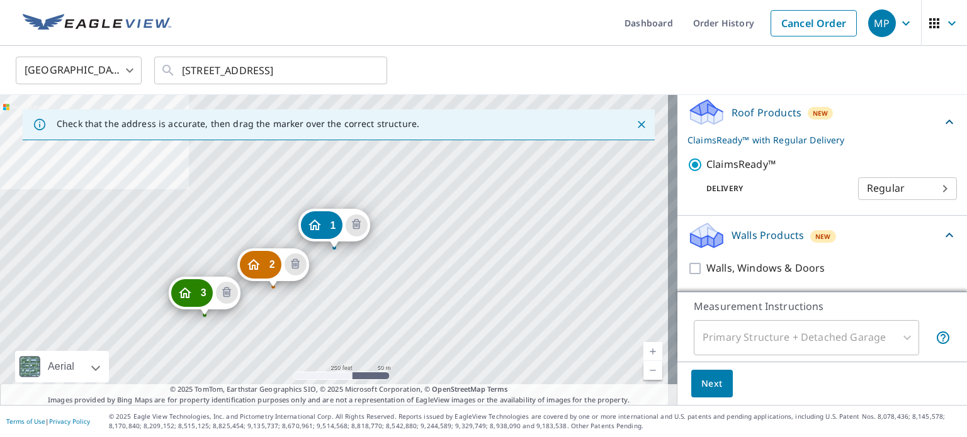
scroll to position [303, 0]
click at [709, 375] on button "Next" at bounding box center [712, 384] width 42 height 28
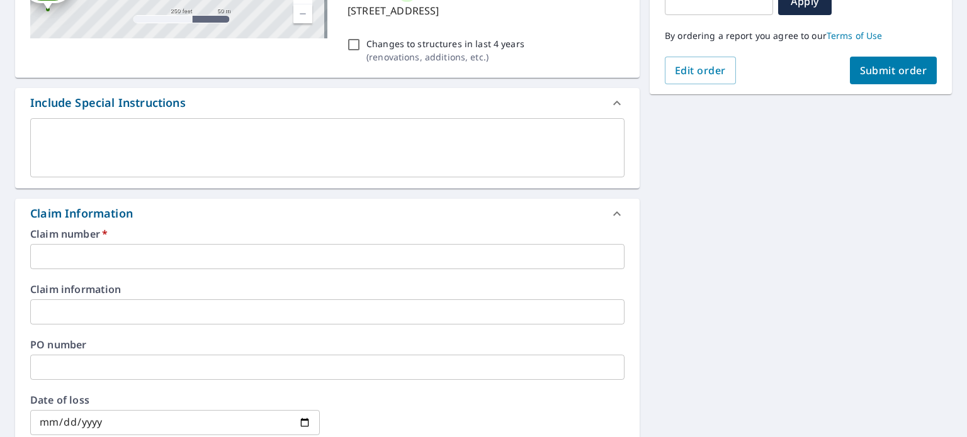
scroll to position [315, 0]
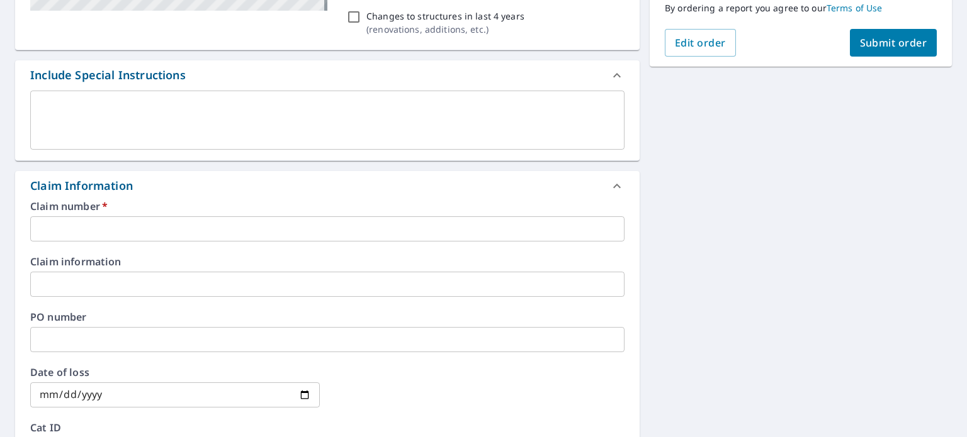
click at [63, 222] on input "text" at bounding box center [327, 228] width 594 height 25
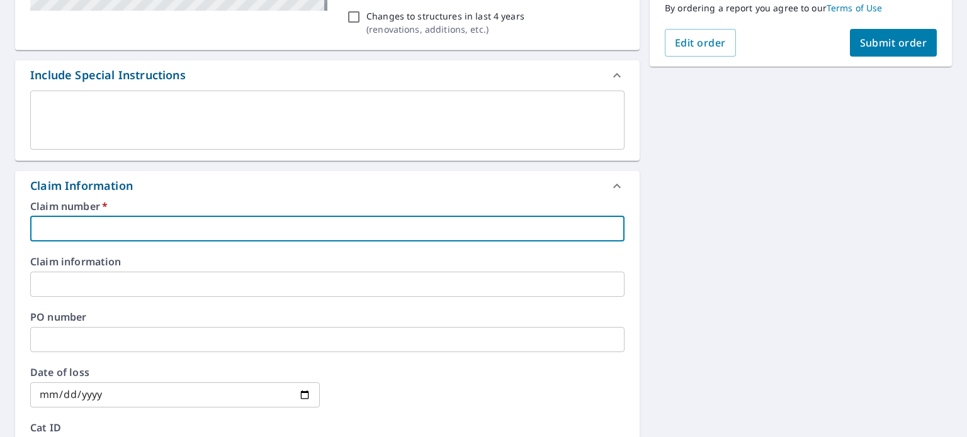
paste input "7009483064-1"
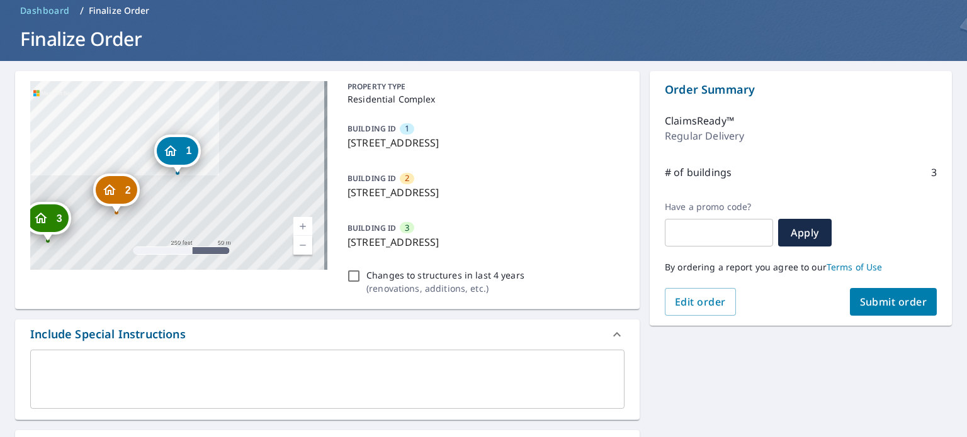
scroll to position [41, 0]
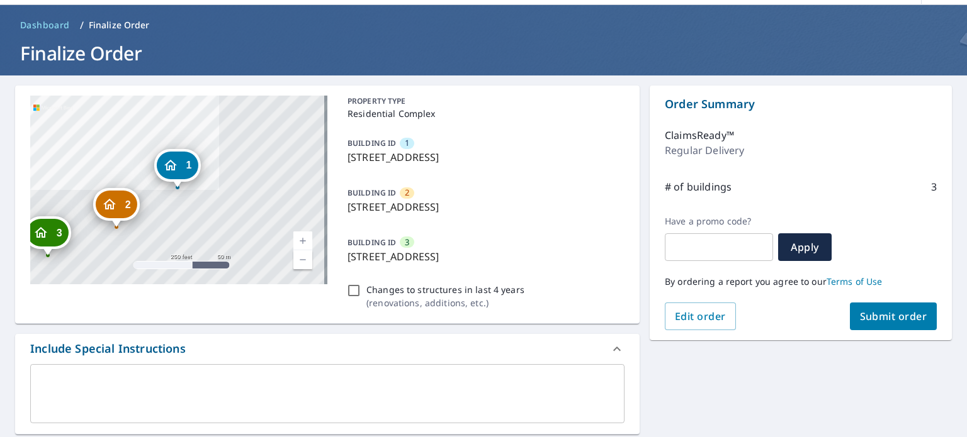
type input "7009483064-1-1"
click at [887, 314] on span "Submit order" at bounding box center [893, 317] width 67 height 14
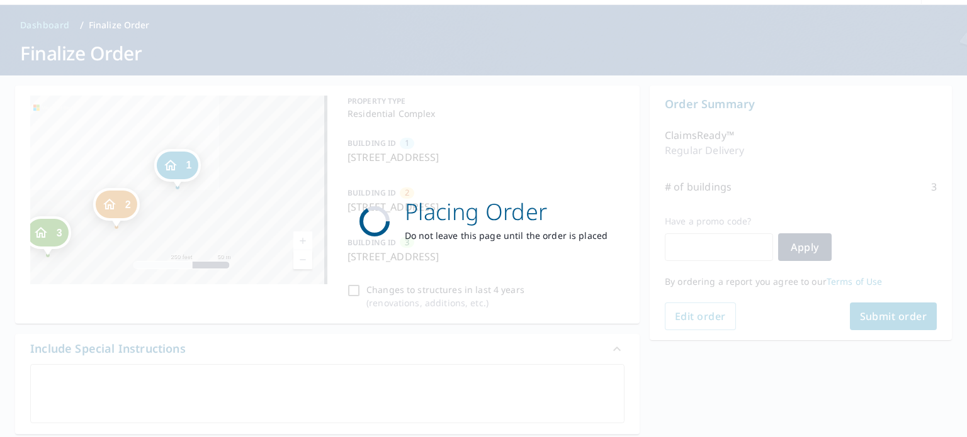
scroll to position [0, 0]
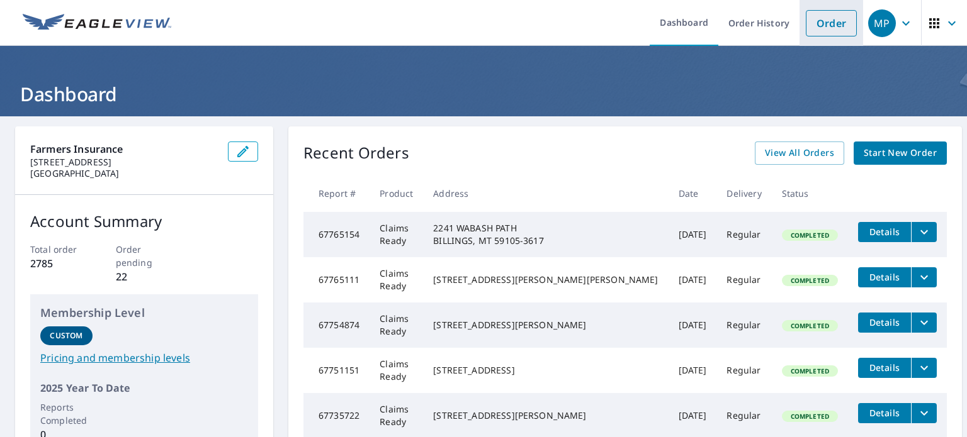
click at [821, 28] on link "Order" at bounding box center [831, 23] width 51 height 26
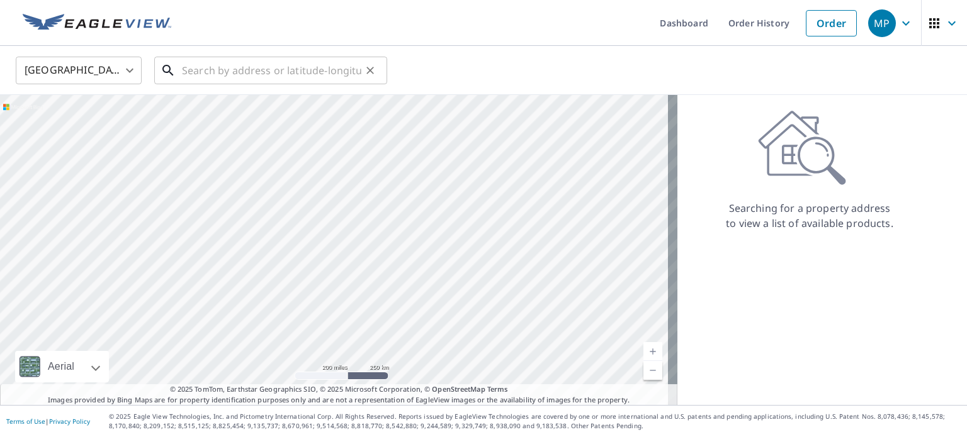
click at [266, 75] on input "text" at bounding box center [271, 70] width 179 height 35
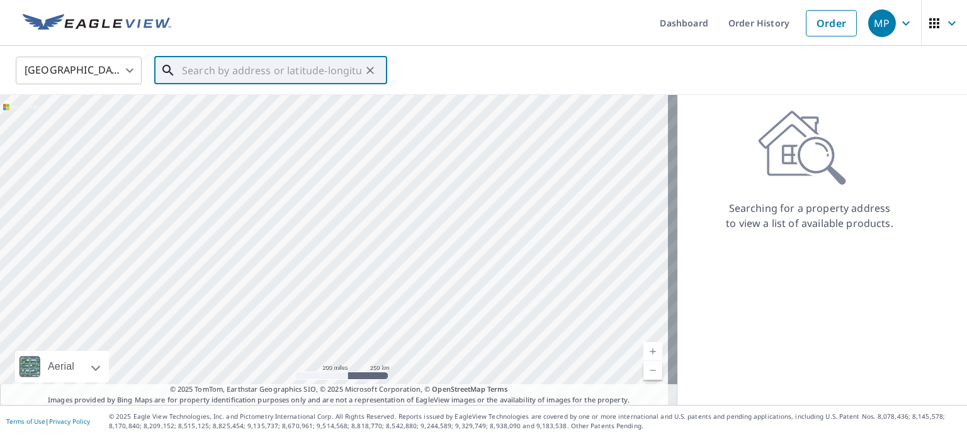
paste input "3905 HILLCREST RD"
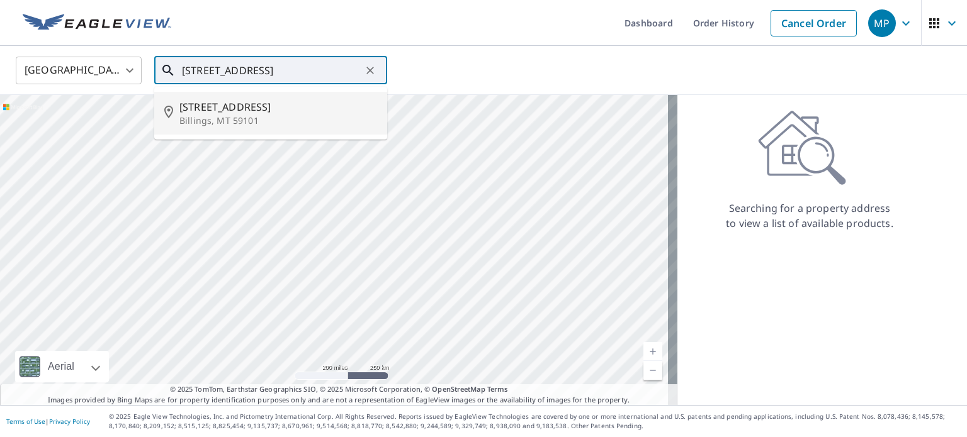
click at [244, 103] on span "[STREET_ADDRESS]" at bounding box center [278, 106] width 198 height 15
type input "[STREET_ADDRESS]"
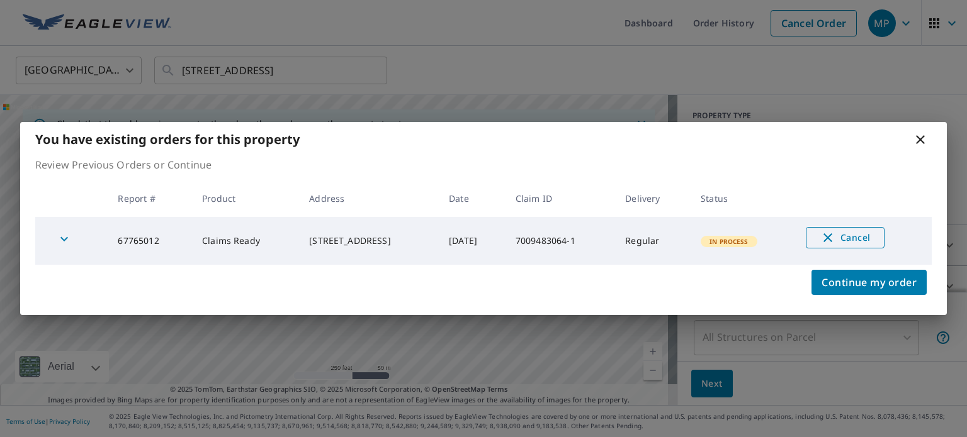
click at [831, 236] on icon "button" at bounding box center [827, 237] width 15 height 15
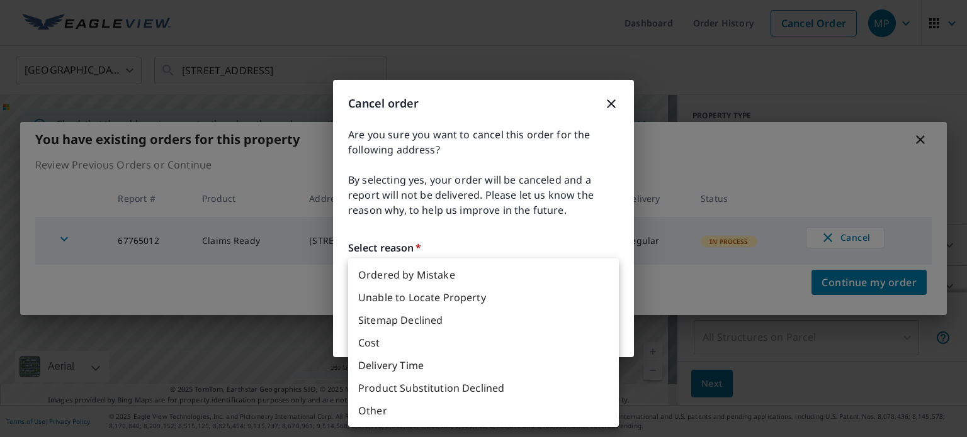
click at [439, 275] on body "MP MP Dashboard Order History Cancel Order MP United States US ​ 3905 Hillcrest…" at bounding box center [483, 218] width 967 height 437
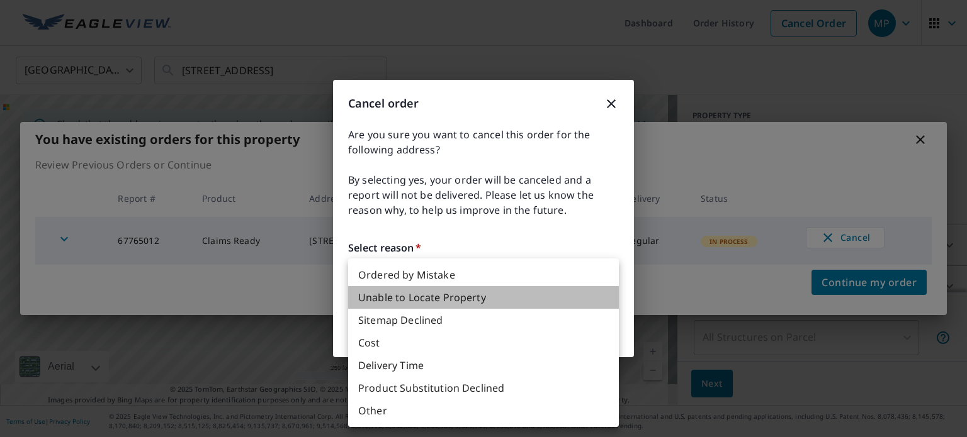
click at [459, 302] on li "Unable to Locate Property" at bounding box center [483, 297] width 271 height 23
type input "31"
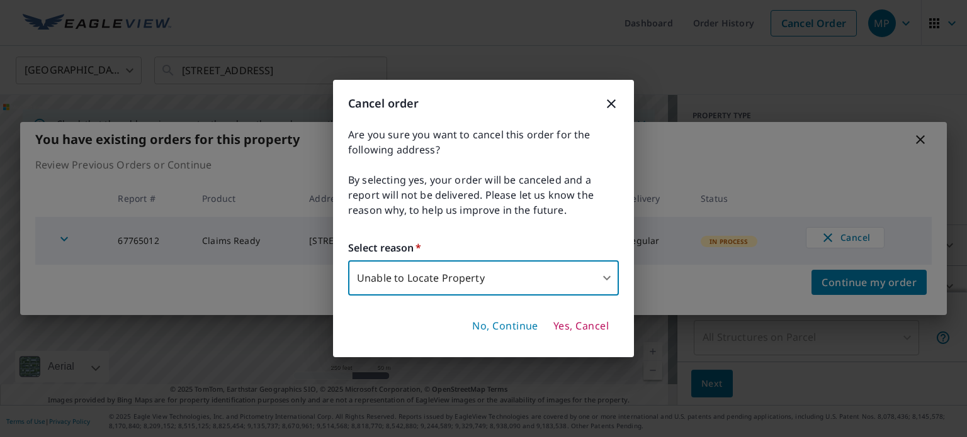
click at [578, 324] on span "Yes, Cancel" at bounding box center [580, 327] width 55 height 14
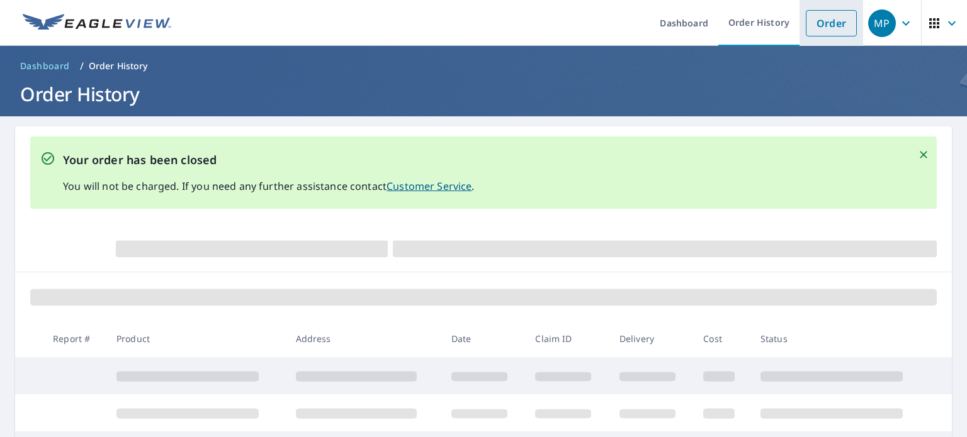
click at [817, 28] on link "Order" at bounding box center [831, 23] width 51 height 26
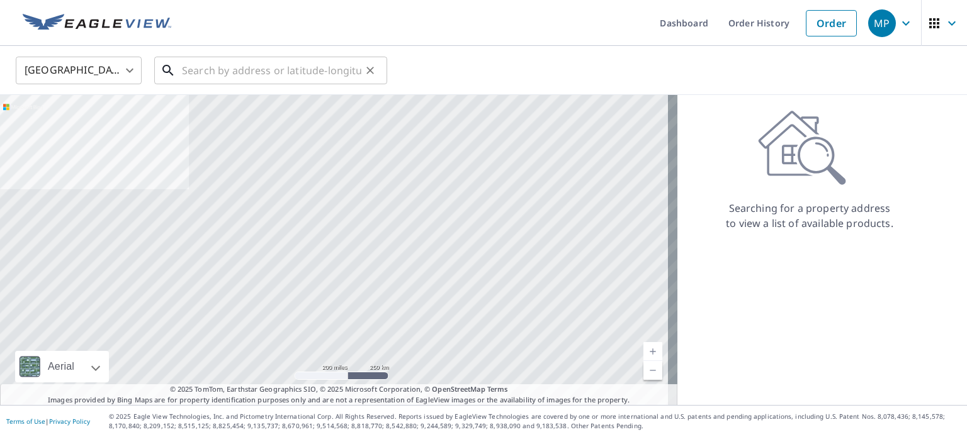
click at [269, 79] on input "text" at bounding box center [271, 70] width 179 height 35
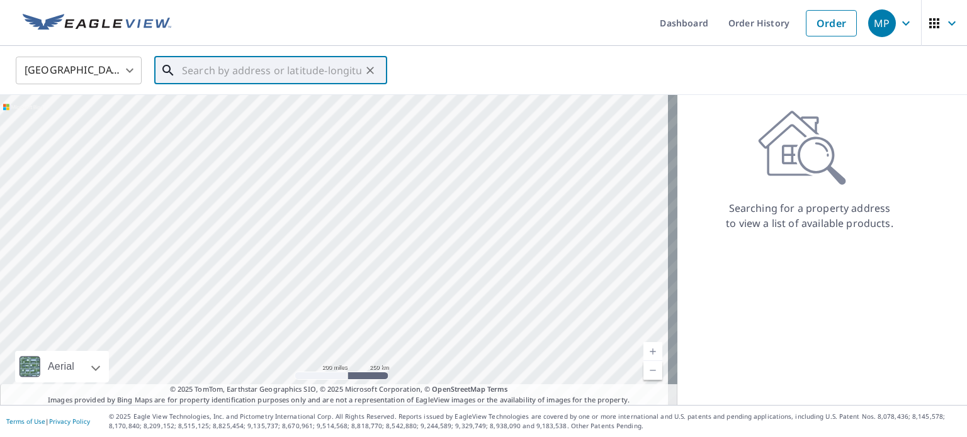
paste input "[STREET_ADDRESS]"
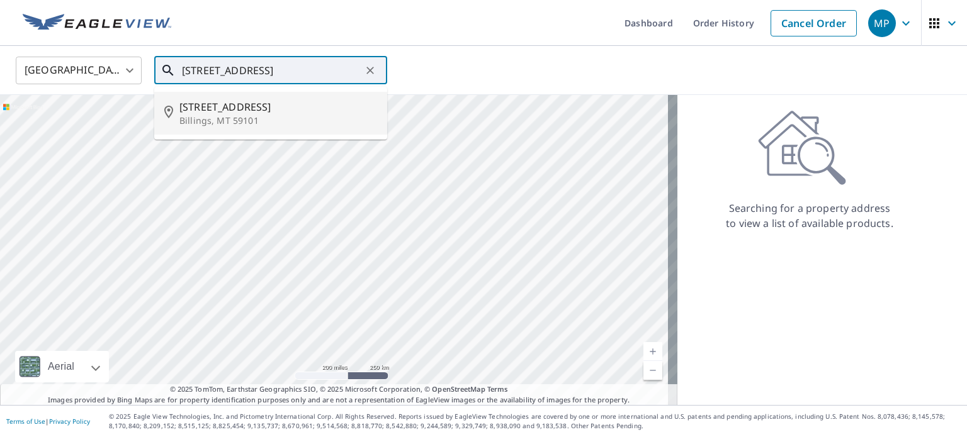
click at [237, 110] on span "[STREET_ADDRESS]" at bounding box center [278, 106] width 198 height 15
type input "[STREET_ADDRESS]"
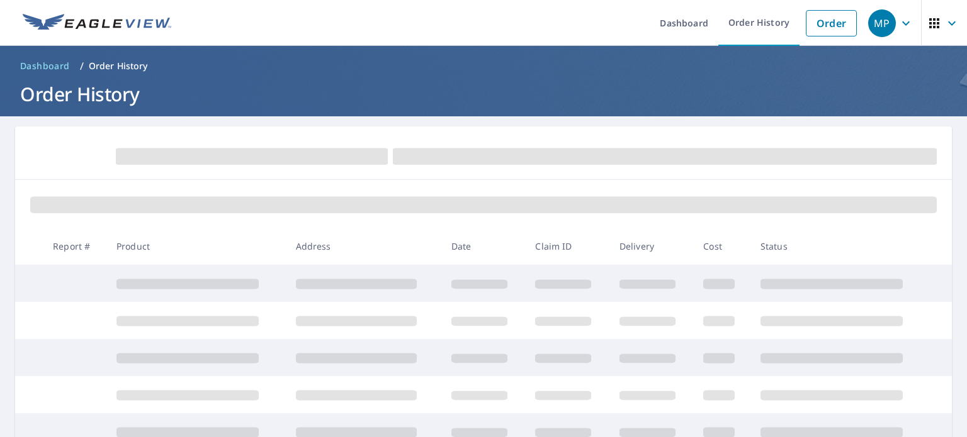
click at [269, 286] on td at bounding box center [195, 283] width 179 height 37
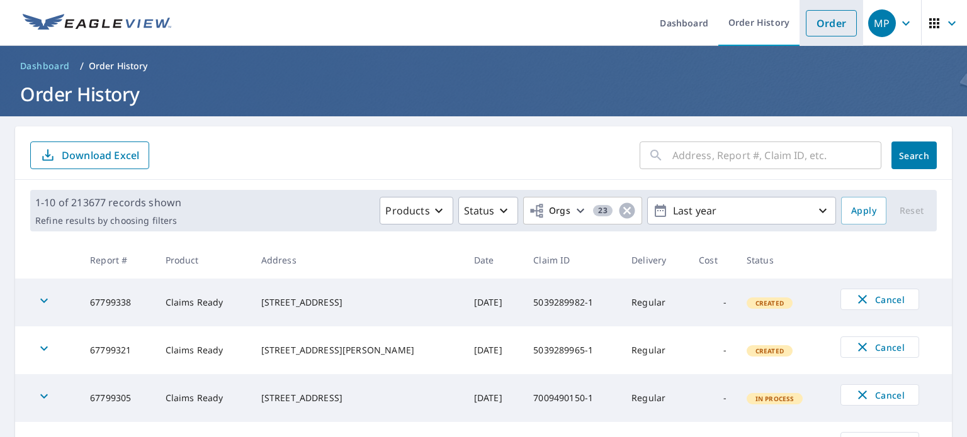
click at [837, 21] on link "Order" at bounding box center [831, 23] width 51 height 26
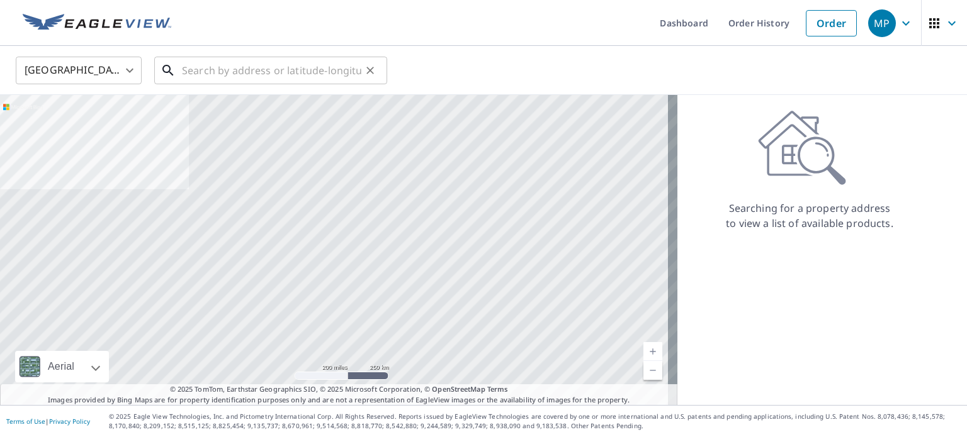
click at [325, 76] on input "text" at bounding box center [271, 70] width 179 height 35
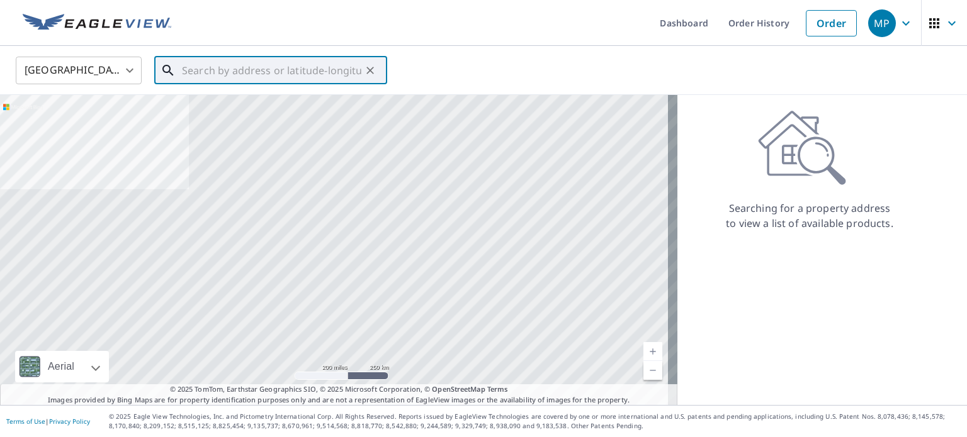
paste input "[STREET_ADDRESS]"
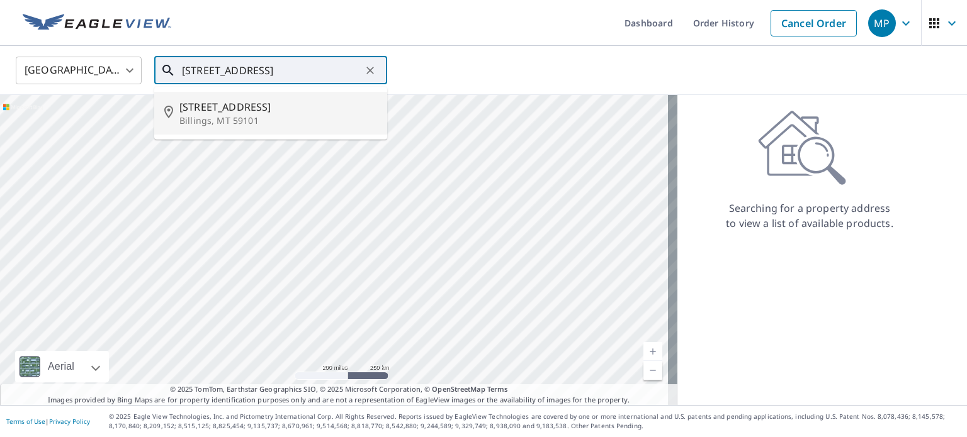
click at [230, 108] on span "[STREET_ADDRESS]" at bounding box center [278, 106] width 198 height 15
type input "[STREET_ADDRESS]"
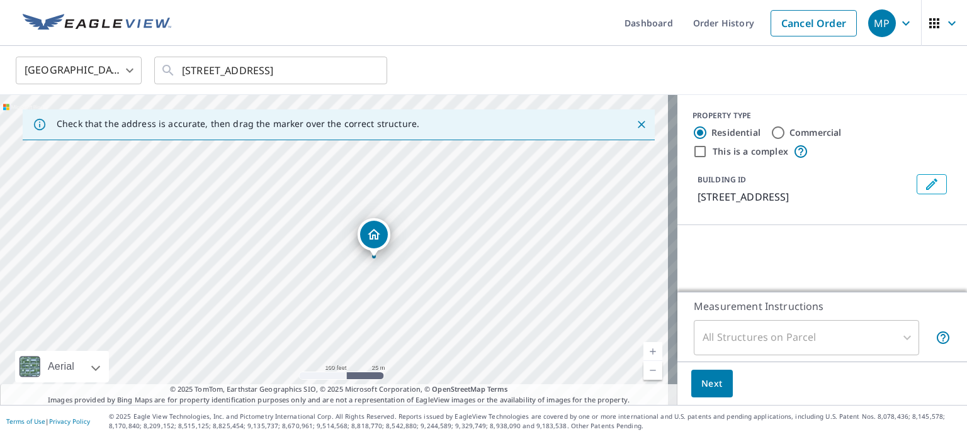
click at [378, 237] on icon "Dropped pin, building 1, Residential property, 3905 Hillcrest Rd Billings, MT 5…" at bounding box center [373, 234] width 15 height 15
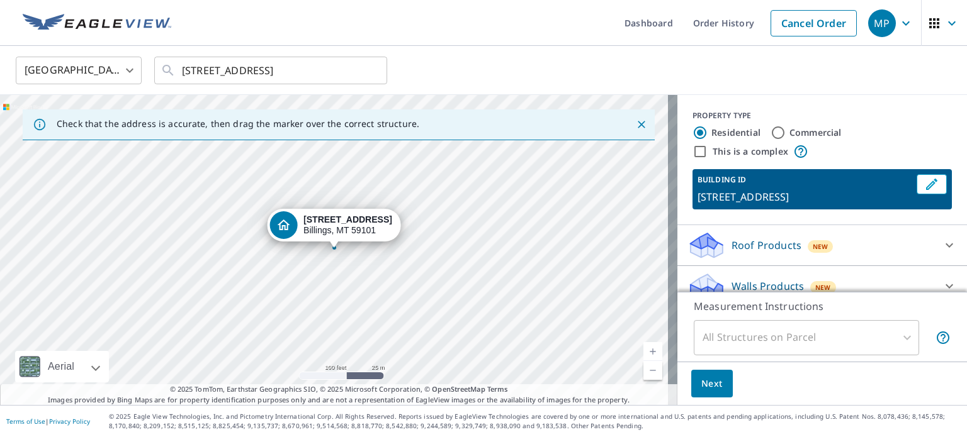
click at [202, 325] on div "[STREET_ADDRESS]" at bounding box center [338, 250] width 677 height 310
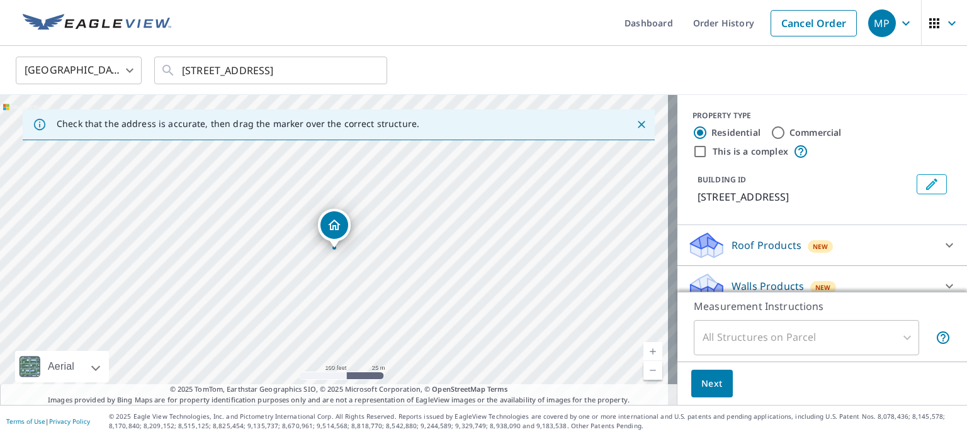
click at [202, 325] on div "[STREET_ADDRESS]" at bounding box center [338, 250] width 677 height 310
drag, startPoint x: 222, startPoint y: 249, endPoint x: 259, endPoint y: 191, distance: 68.8
click at [259, 191] on div "[STREET_ADDRESS]" at bounding box center [338, 250] width 677 height 310
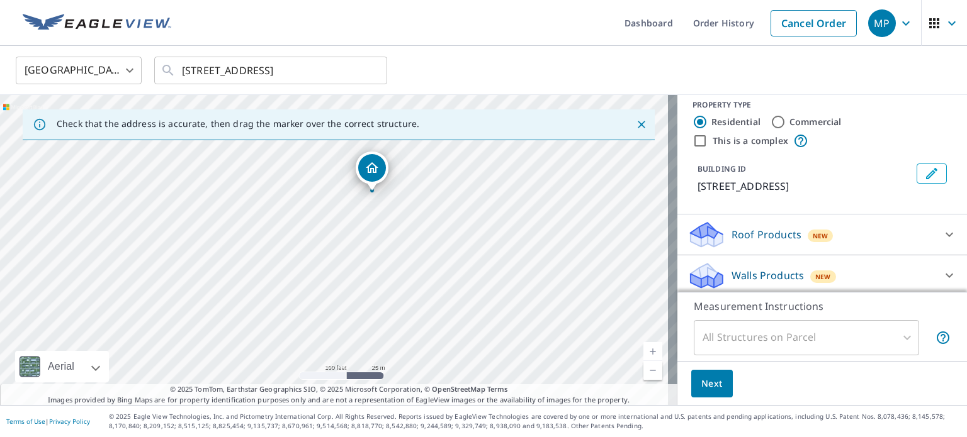
scroll to position [14, 0]
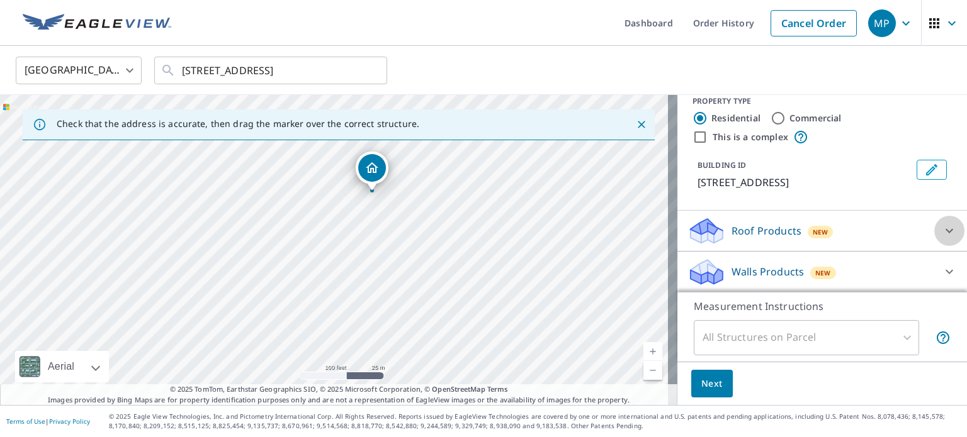
click at [941, 227] on icon at bounding box center [948, 230] width 15 height 15
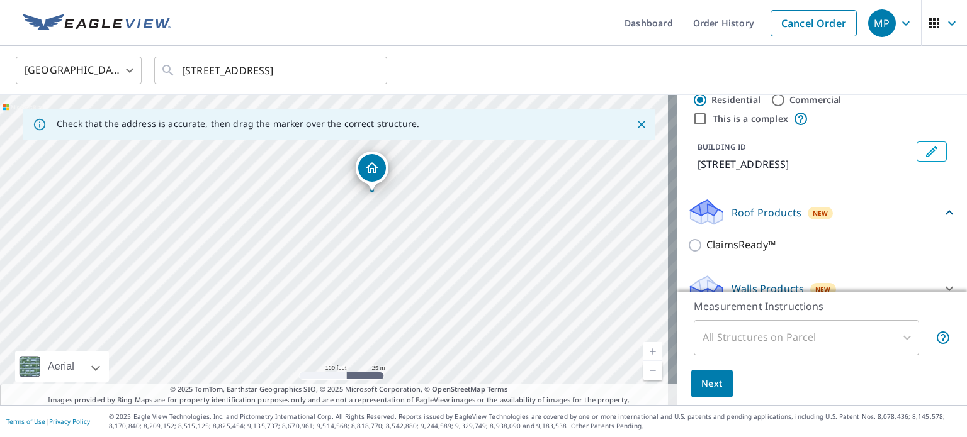
scroll to position [49, 0]
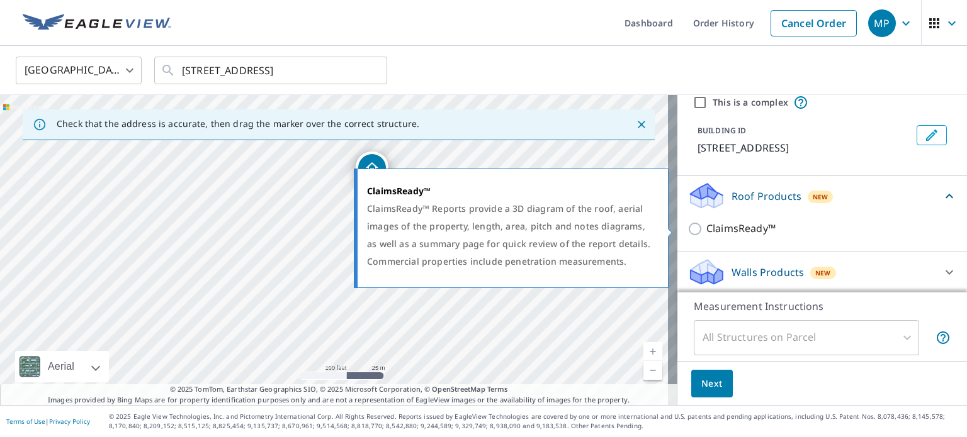
click at [687, 228] on input "ClaimsReady™" at bounding box center [696, 229] width 19 height 15
checkbox input "true"
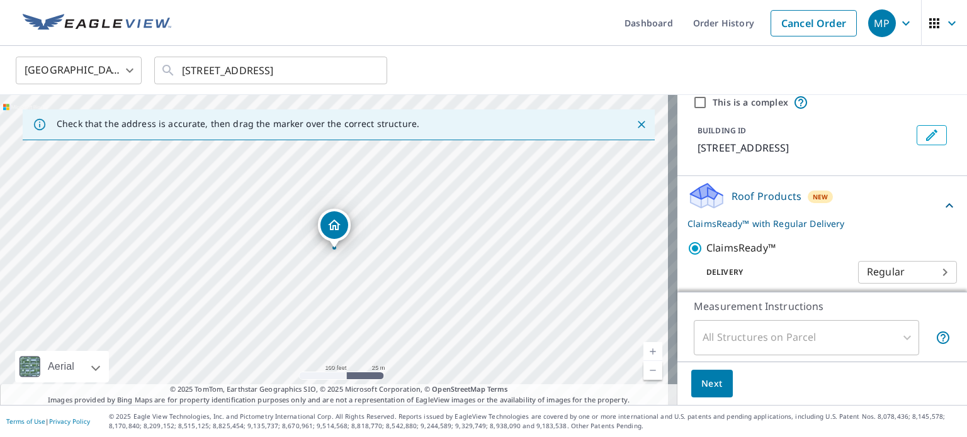
scroll to position [96, 0]
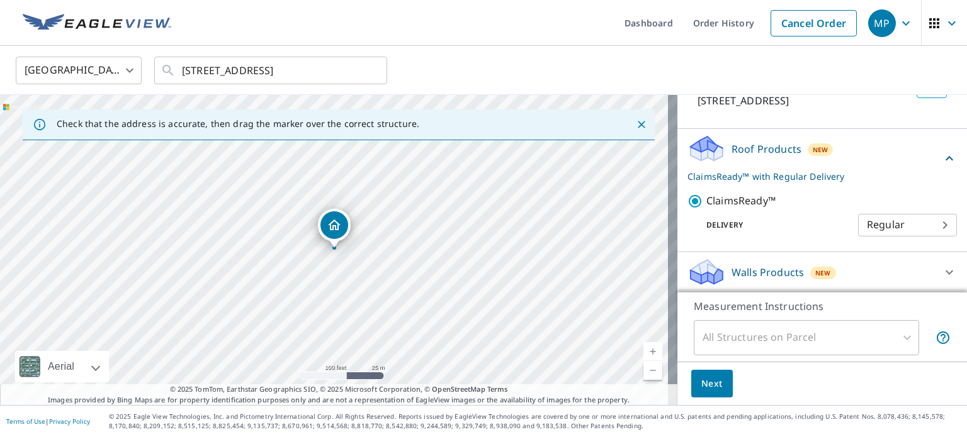
click at [789, 340] on div "All Structures on Parcel" at bounding box center [806, 337] width 225 height 35
click at [896, 335] on div "All Structures on Parcel" at bounding box center [806, 337] width 225 height 35
click at [701, 379] on span "Next" at bounding box center [711, 384] width 21 height 16
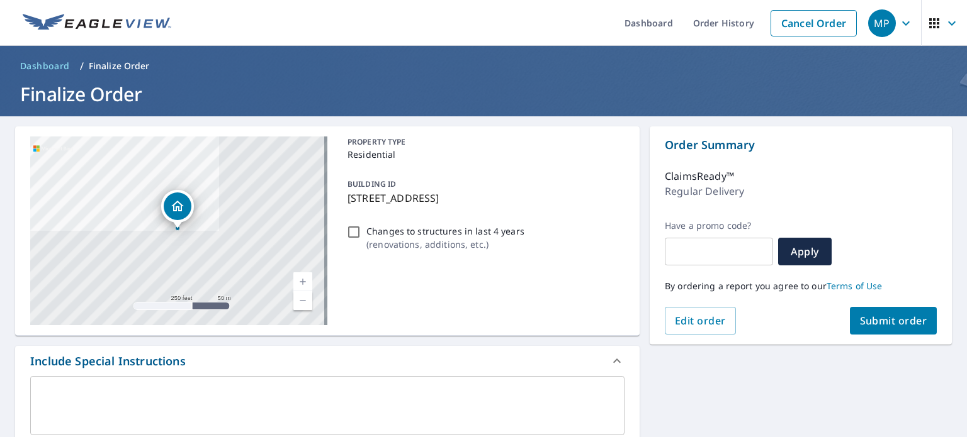
click at [351, 231] on input "Changes to structures in last 4 years ( renovations, additions, etc. )" at bounding box center [353, 232] width 15 height 15
checkbox input "true"
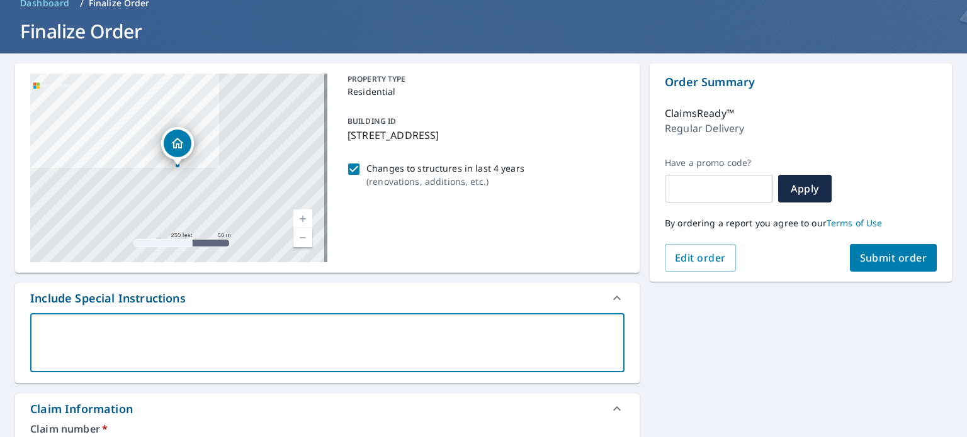
click at [129, 336] on textarea at bounding box center [327, 343] width 576 height 36
type textarea "T"
type textarea "x"
type textarea "Th"
type textarea "x"
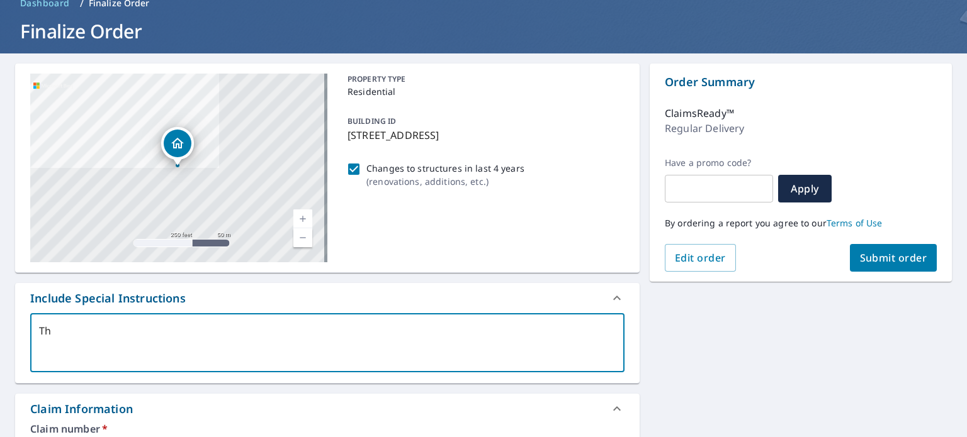
type textarea "The"
type textarea "x"
type textarea "There"
type textarea "x"
type textarea "There"
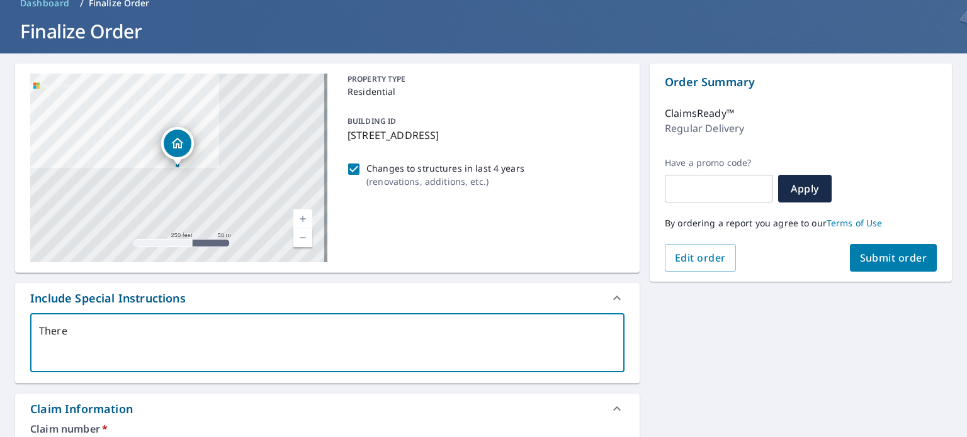
type textarea "x"
type textarea "There a"
type textarea "x"
type textarea "There ar"
type textarea "x"
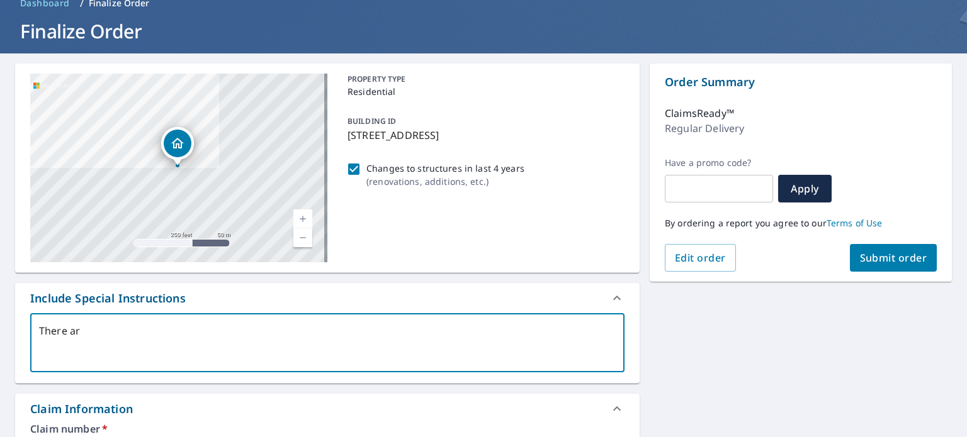
type textarea "There are"
type textarea "x"
type textarea "There are"
type textarea "x"
type textarea "There are t"
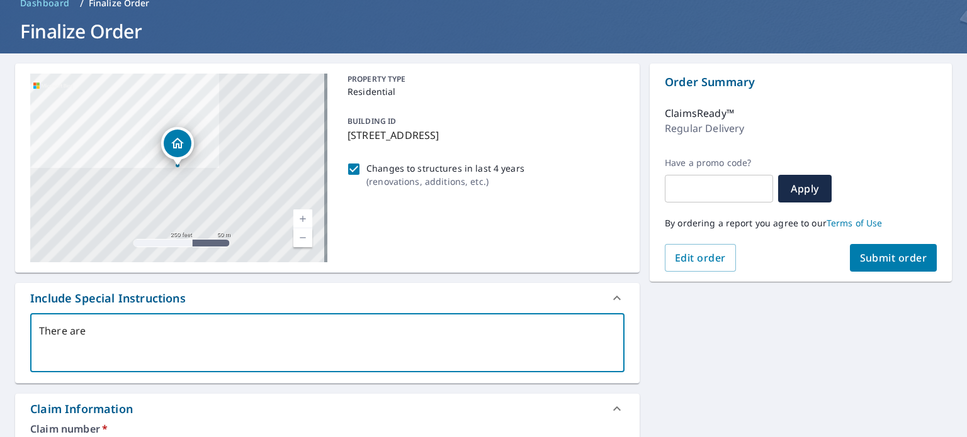
type textarea "x"
type textarea "There are th"
type textarea "x"
type textarea "There are thr"
type textarea "x"
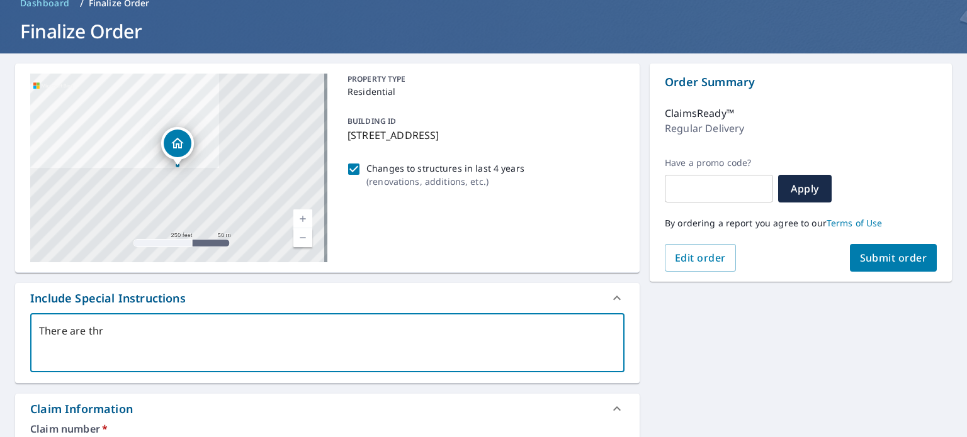
type textarea "There are thre"
type textarea "x"
type textarea "There are three"
type textarea "x"
type textarea "There are three"
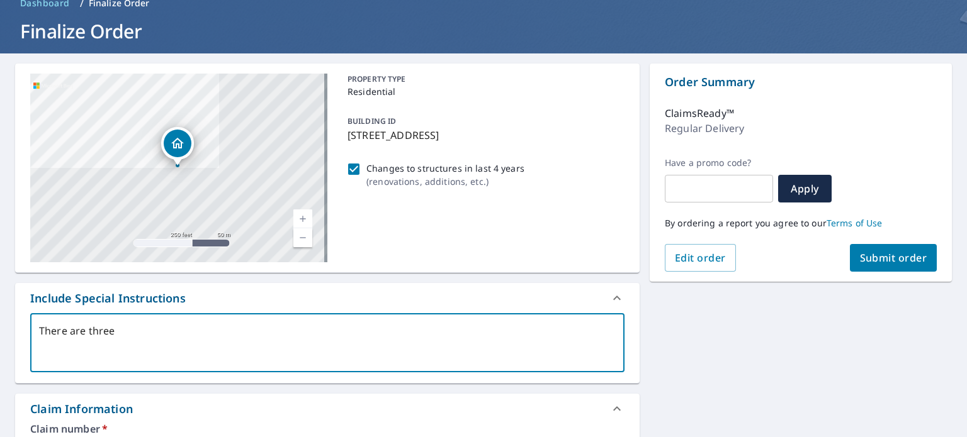
type textarea "x"
type textarea "There are three b"
type textarea "x"
type textarea "There are three bu"
type textarea "x"
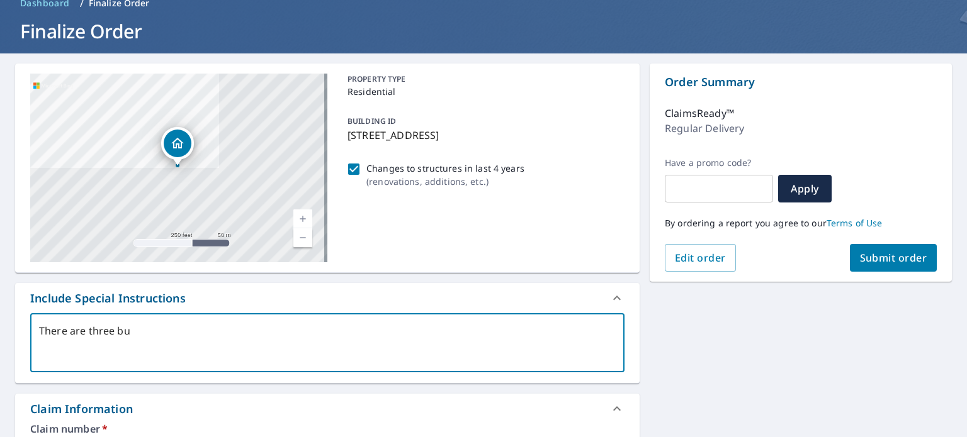
type textarea "There are three [PERSON_NAME]"
type textarea "x"
type textarea "There are three buil"
type textarea "x"
type textarea "There are three build"
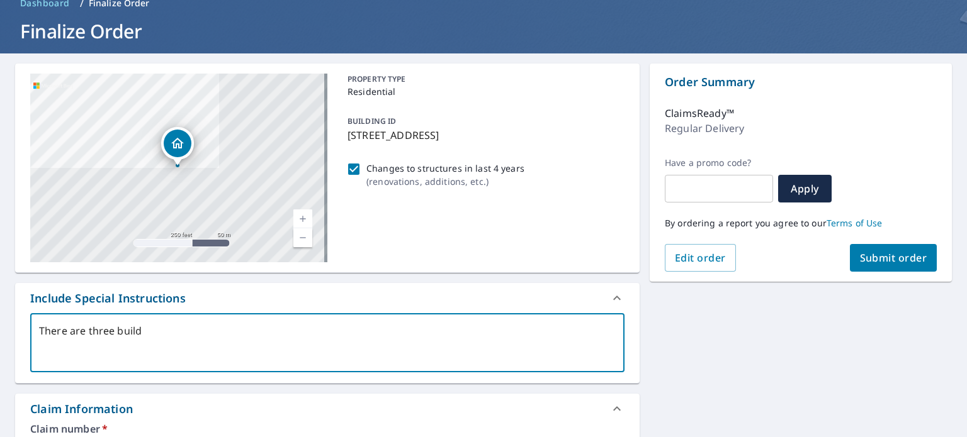
type textarea "x"
type textarea "There are three buildi"
type textarea "x"
type textarea "There are three buildin"
type textarea "x"
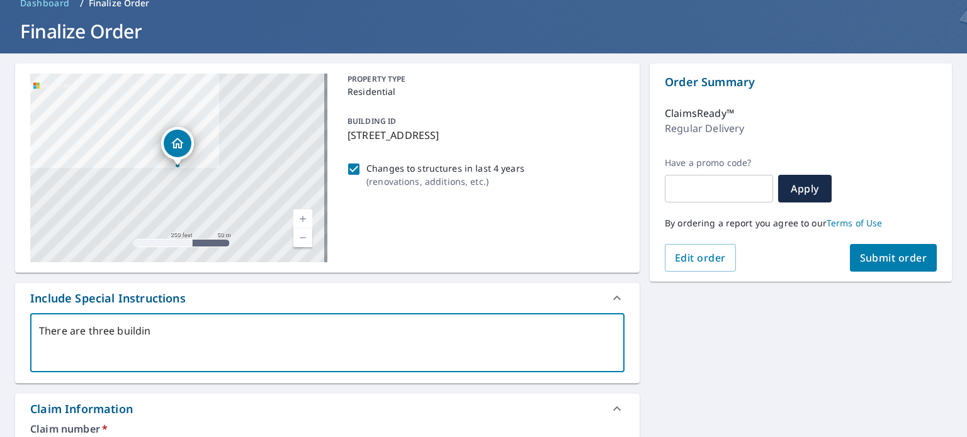
type textarea "There are three building"
type textarea "x"
type textarea "There are three buildings"
type textarea "x"
type textarea "There are three buildings"
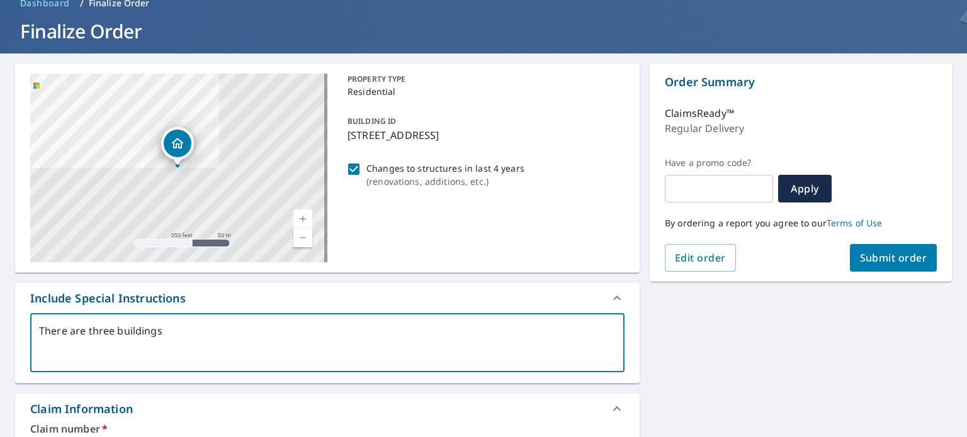
type textarea "x"
type textarea "There are three buildings o"
type textarea "x"
type textarea "There are three buildings on"
type textarea "x"
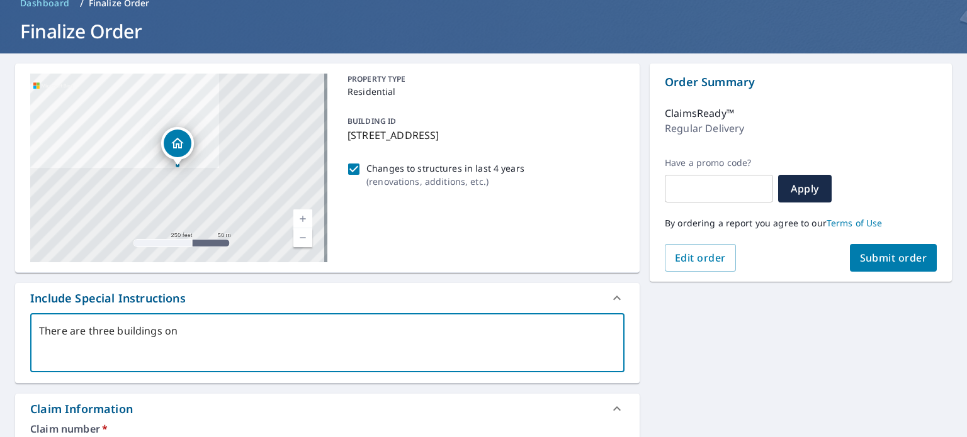
type textarea "There are three buildings on"
type textarea "x"
type textarea "There are three buildings on t"
type textarea "x"
type textarea "There are three buildings on th"
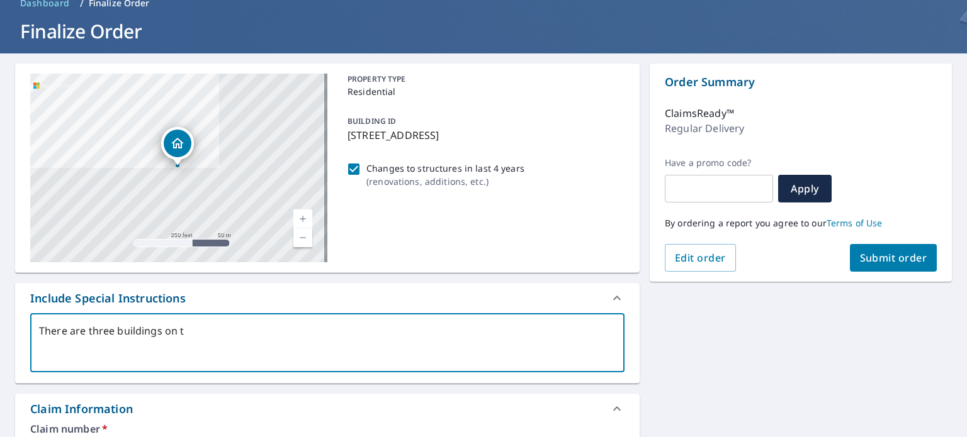
type textarea "x"
type textarea "There are three buildings on thi"
type textarea "x"
type textarea "There are three buildings on this"
type textarea "x"
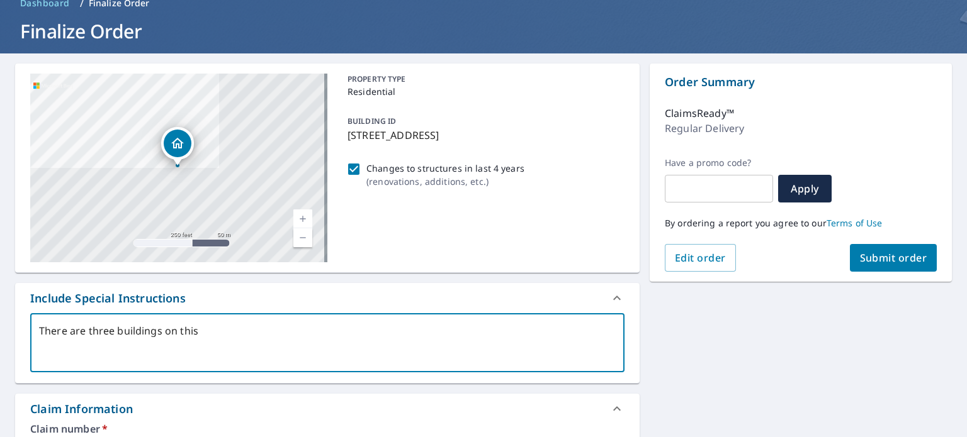
type textarea "There are three buildings on this"
type textarea "x"
type textarea "There are three buildings on this p"
type textarea "x"
type textarea "There are three buildings on this pr"
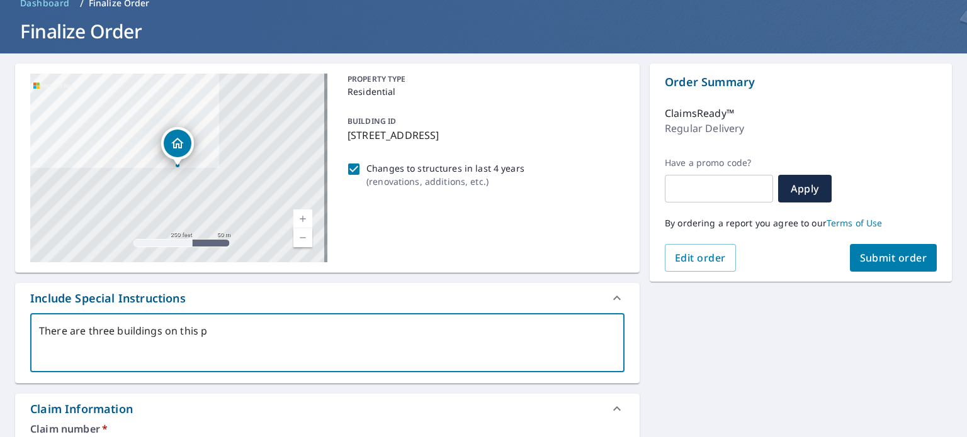
type textarea "x"
type textarea "There are three buildings on this pro"
type textarea "x"
type textarea "There are three buildings on this prop"
type textarea "x"
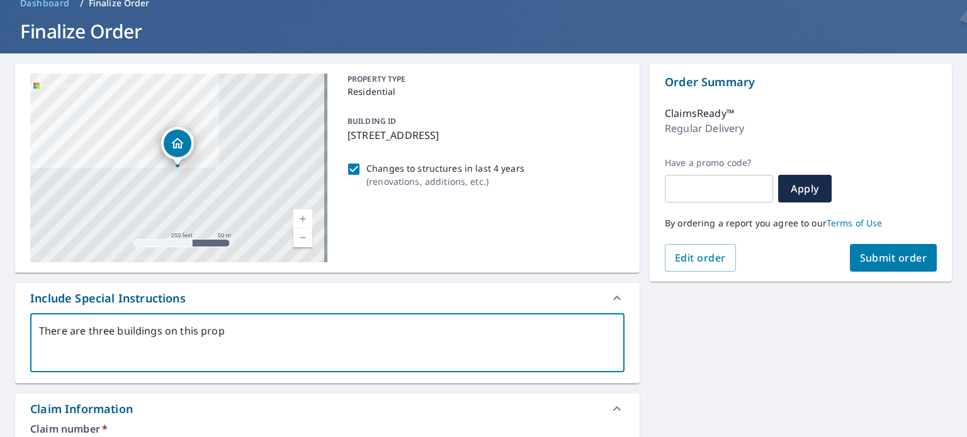
type textarea "There are three buildings on this prope"
type textarea "x"
type textarea "There are three buildings on this proper"
type textarea "x"
type textarea "There are three buildings on this propert"
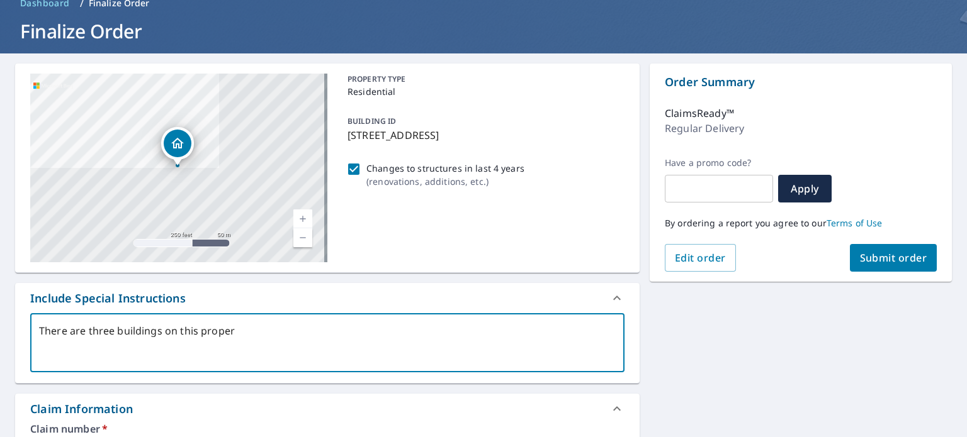
type textarea "x"
type textarea "There are three buildings on this property"
type textarea "x"
type textarea "There are three buildings on this property."
type textarea "x"
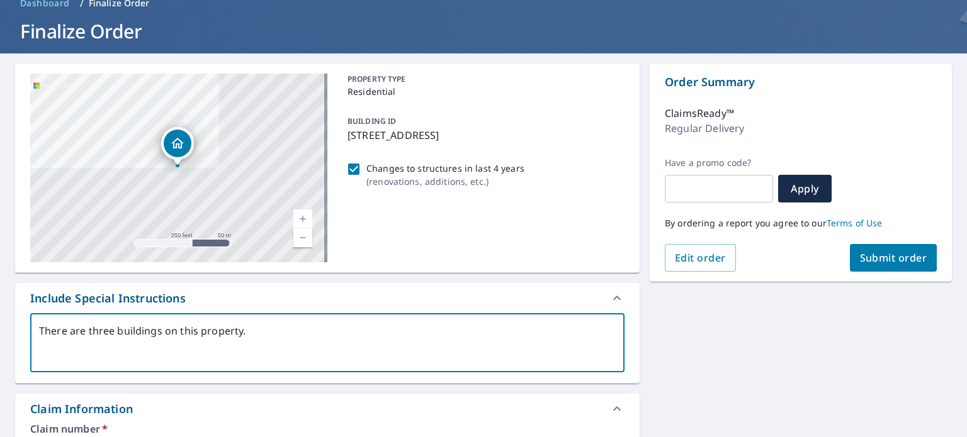
type textarea "There are three buildings on this property."
type textarea "x"
type textarea "There are three buildings on this property."
type textarea "x"
type textarea "There are three buildings on this property. T"
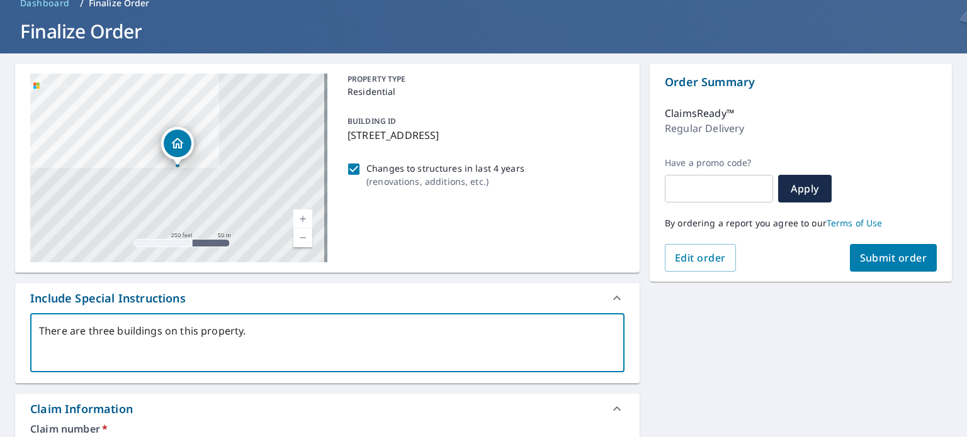
type textarea "x"
type textarea "There are three buildings on this property. Th"
type textarea "x"
type textarea "There are three buildings on this property. The"
type textarea "x"
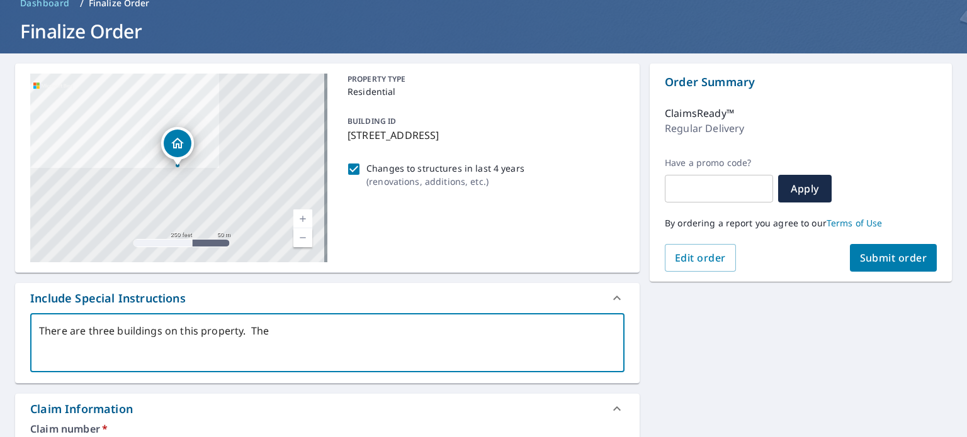
type textarea "There are three buildings on this property. The"
type textarea "x"
type textarea "There are three buildings on this property. The p"
type textarea "x"
type textarea "There are three buildings on this property. The pi"
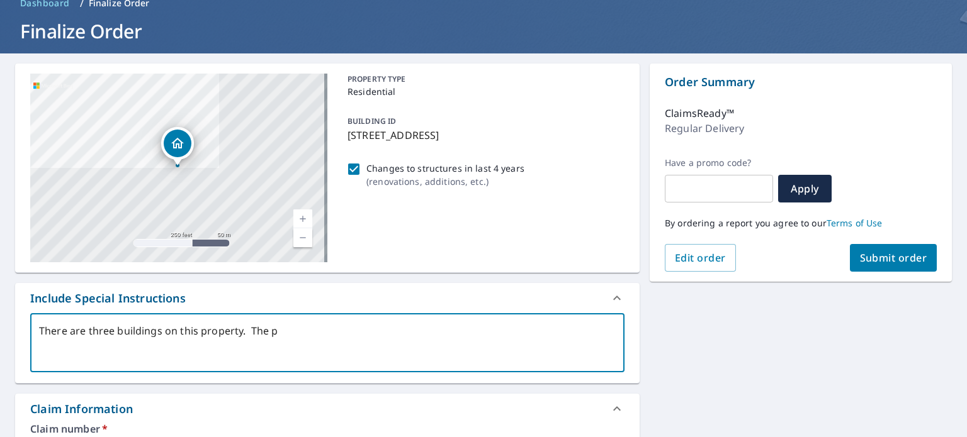
type textarea "x"
type textarea "There are three buildings on this property. The pin"
type textarea "x"
type textarea "There are three buildings on this property. The pin"
type textarea "x"
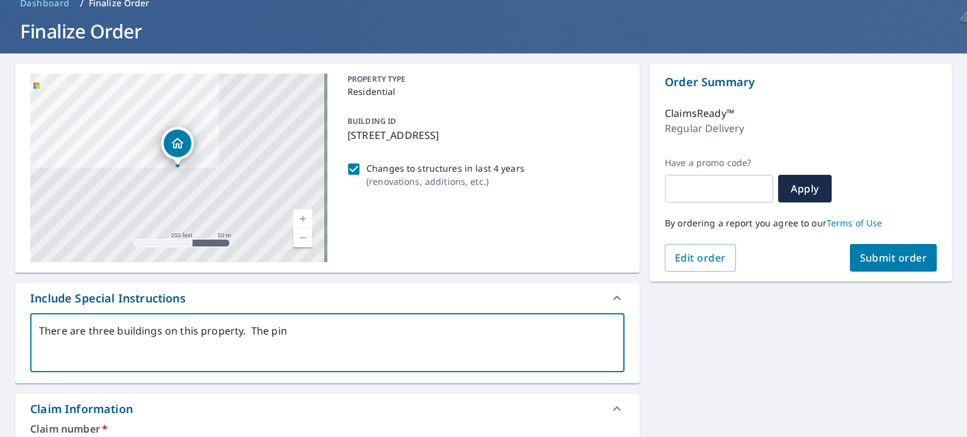
type textarea "There are three buildings on this property. The pin i"
type textarea "x"
type textarea "There are three buildings on this property. The pin is"
type textarea "x"
type textarea "There are three buildings on this property. The pin is"
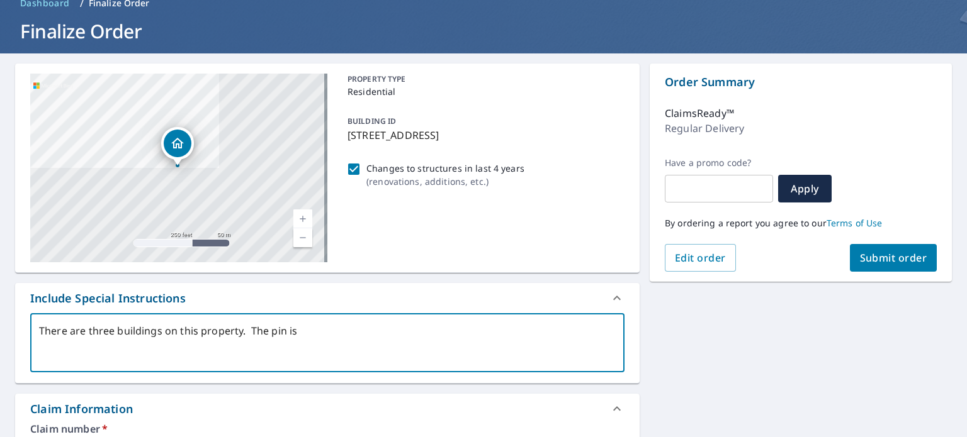
type textarea "x"
type textarea "There are three buildings on this property. The pin is o"
type textarea "x"
type textarea "There are three buildings on this property. The pin is on"
type textarea "x"
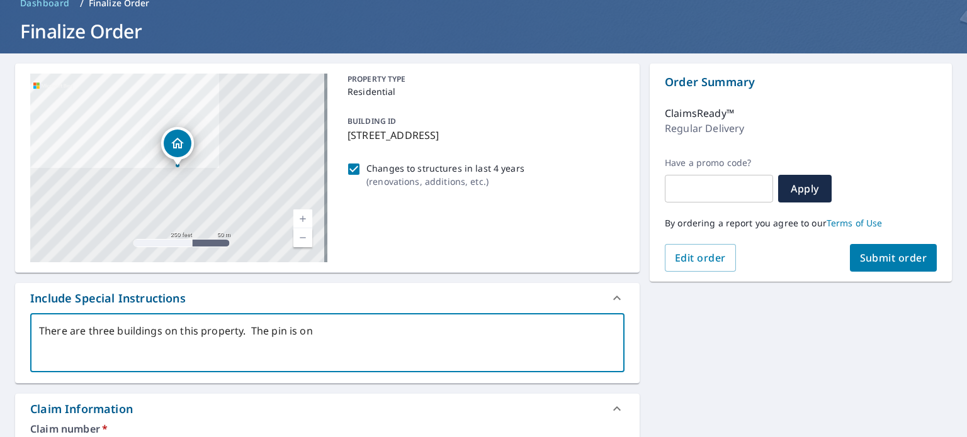
type textarea "There are three buildings on this property. The pin is on t"
type textarea "x"
type textarea "There are three buildings on this property. The pin is on th"
type textarea "x"
type textarea "There are three buildings on this property. The pin is on the"
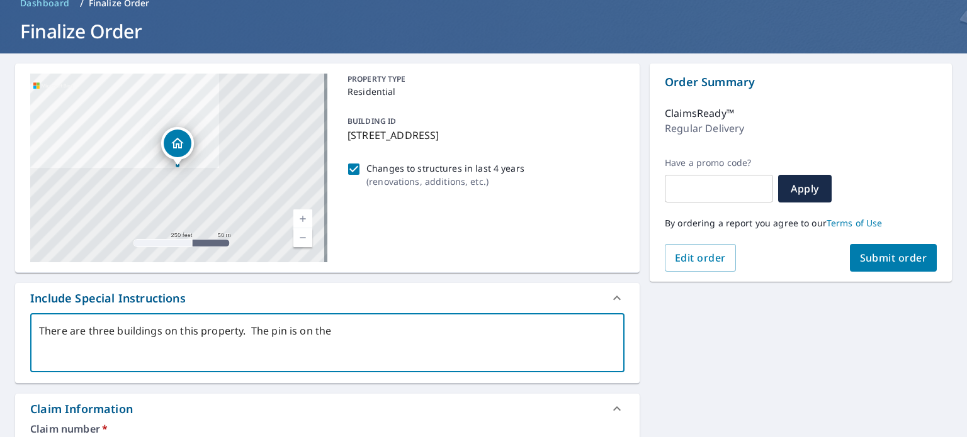
type textarea "x"
type textarea "There are three buildings on this property. The pin is on the"
type textarea "x"
type textarea "There are three buildings on this property. The pin is on the h"
type textarea "x"
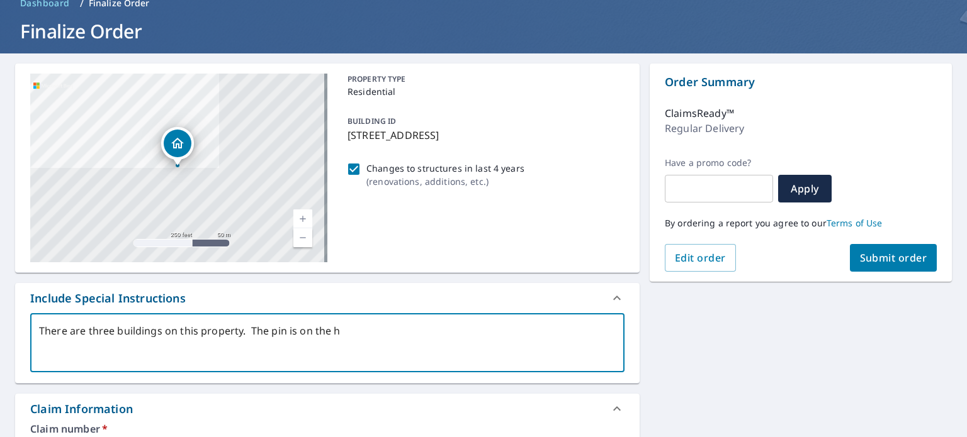
type textarea "There are three buildings on this property. The pin is on the ho"
type textarea "x"
type textarea "There are three buildings on this property. The pin is on the hou"
type textarea "x"
type textarea "There are three buildings on this property. The pin is on the hous"
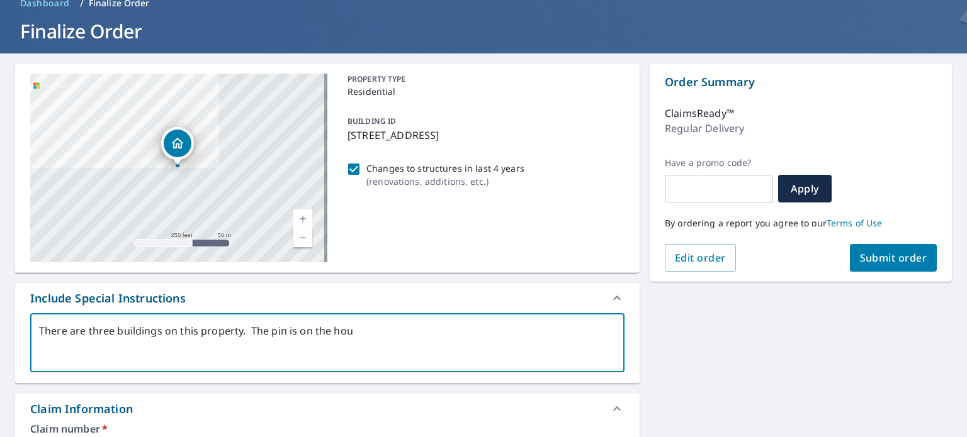
type textarea "x"
type textarea "There are three buildings on this property. The pin is on the house"
type textarea "x"
type textarea "There are three buildings on this property. The pin is on the house,"
type textarea "x"
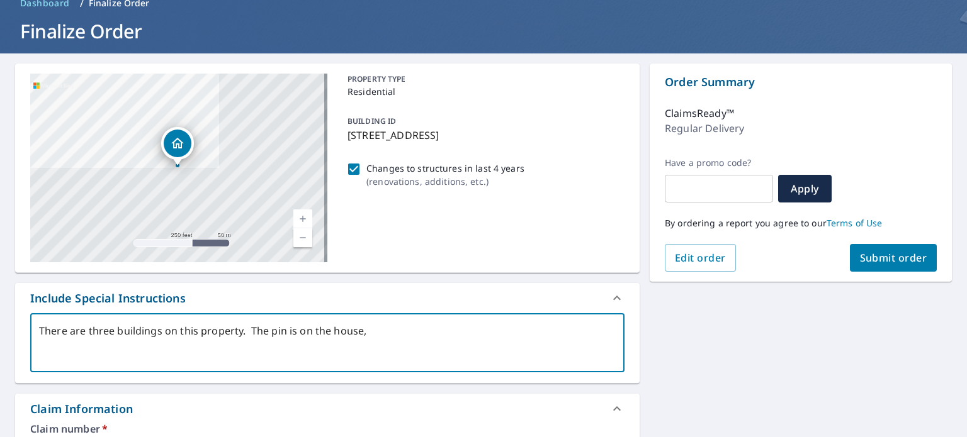
type textarea "There are three buildings on this property. The pin is on the house,"
type textarea "x"
type textarea "There are three buildings on this property. The pin is on the house,"
type textarea "x"
type textarea "There are three buildings on this property. The pin is on the house"
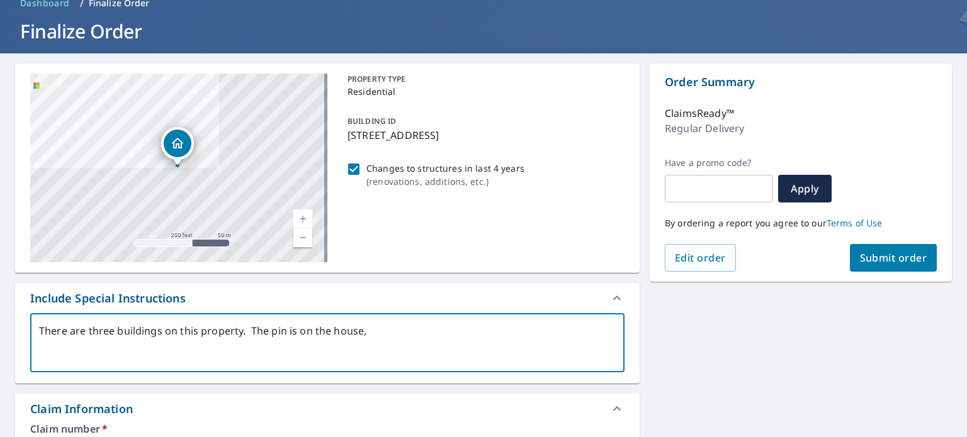
type textarea "x"
type textarea "There are three buildings on this property. The pin is on the house."
type textarea "x"
type textarea "There are three buildings on this property. The pin is on the house."
type textarea "x"
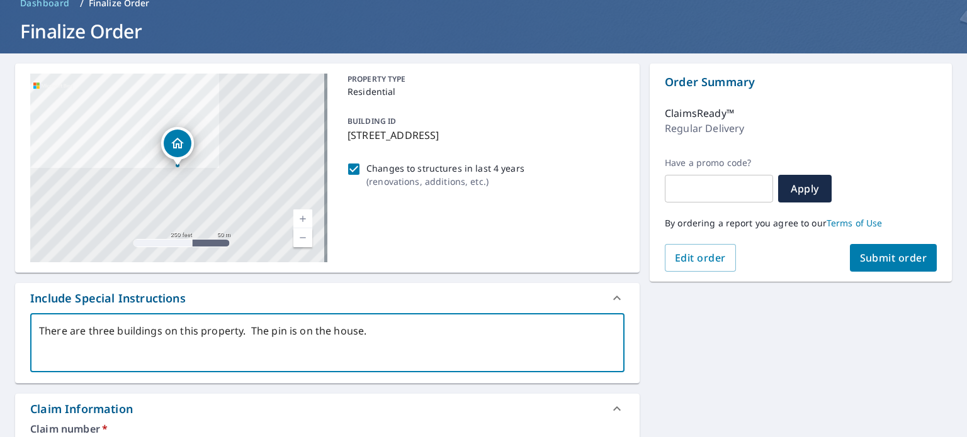
type textarea "There are three buildings on this property. The pin is on the house."
type textarea "x"
type textarea "There are three buildings on this property. The pin is on the house. T"
type textarea "x"
type textarea "There are three buildings on this property. The pin is on the house. Th"
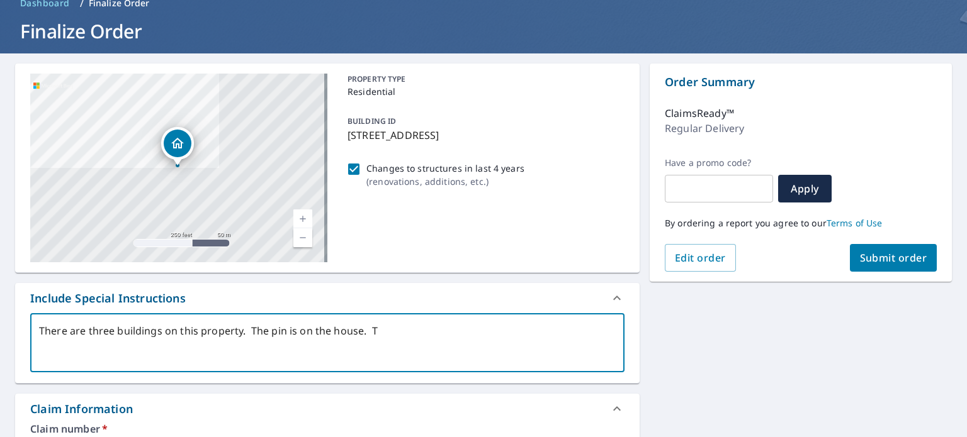
type textarea "x"
type textarea "There are three buildings on this property. The pin is on the house. The"
type textarea "x"
type textarea "There are three buildings on this property. The pin is on the house. There"
type textarea "x"
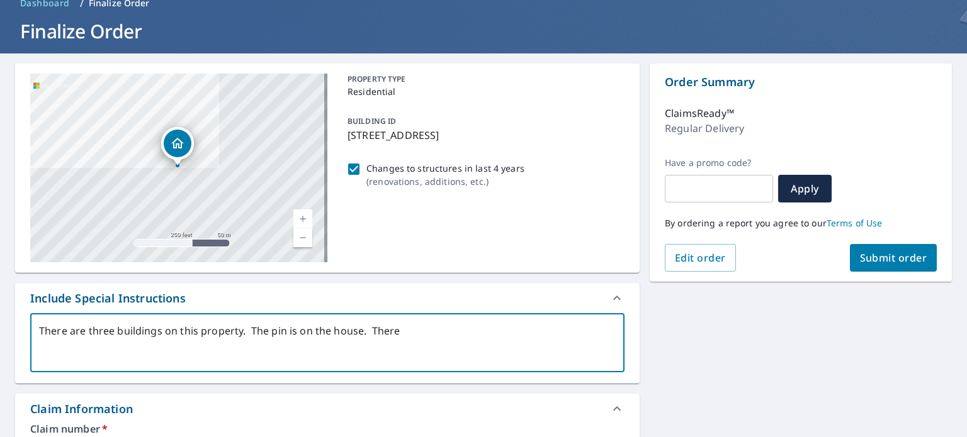
type textarea "There are three buildings on this property. The pin is on the house. There"
type textarea "x"
type textarea "There are three buildings on this property. The pin is on the house. There i"
type textarea "x"
type textarea "There are three buildings on this property. The pin is on the house. There is"
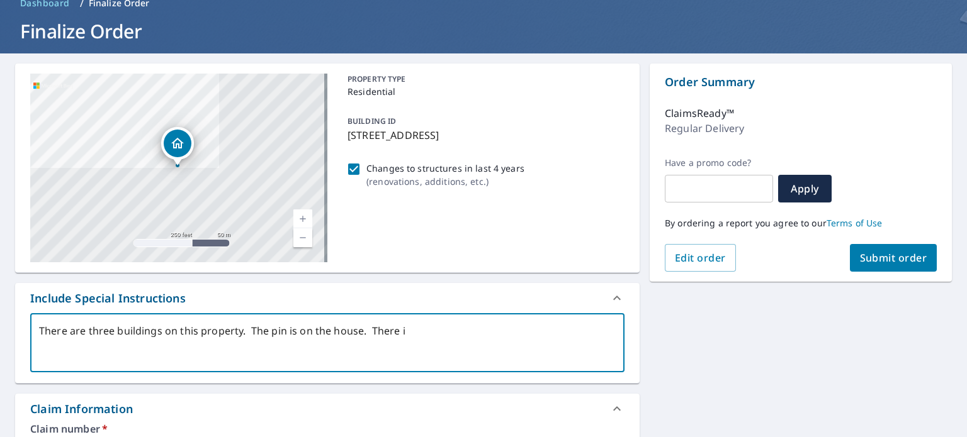
type textarea "x"
type textarea "There are three buildings on this property. The pin is on the house. There is"
type textarea "x"
type textarea "There are three buildings on this property. The pin is on the house. There is a"
type textarea "x"
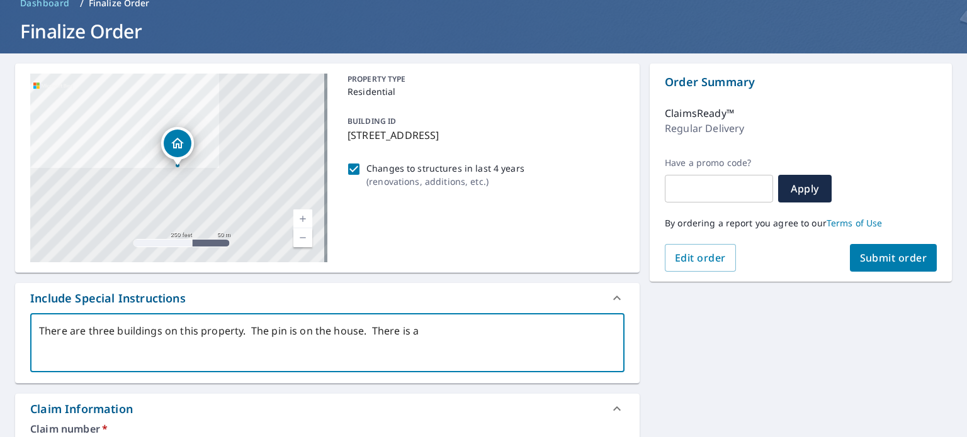
type textarea "There are three buildings on this property. The pin is on the house. There is a"
type textarea "x"
type textarea "There are three buildings on this property. The pin is on the house. There is a…"
type textarea "x"
type textarea "There are three buildings on this property. The pin is on the house. There is a…"
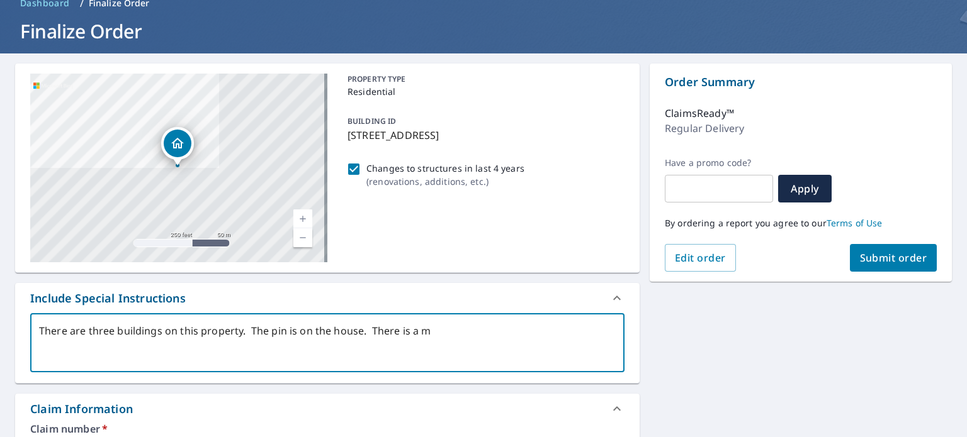
type textarea "x"
type textarea "There are three buildings on this property. The pin is on the house. There is a…"
type textarea "x"
type textarea "There are three buildings on this property. The pin is on the house. There is a…"
type textarea "x"
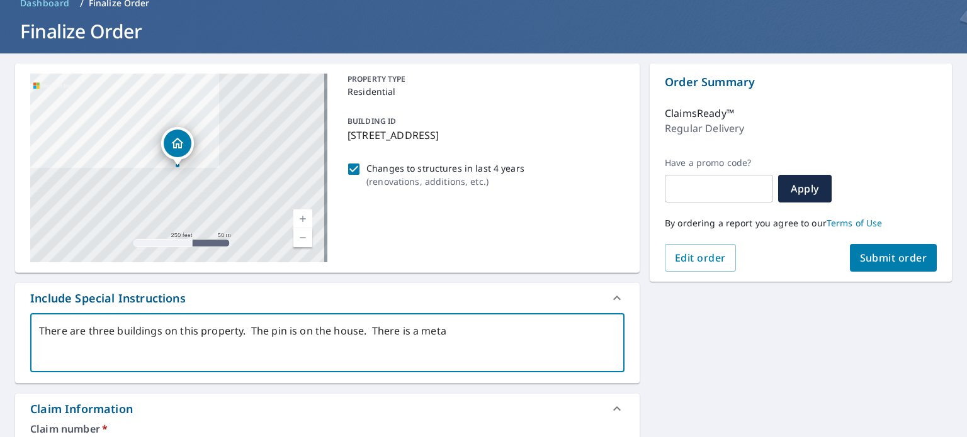
type textarea "There are three buildings on this property. The pin is on the house. There is a…"
type textarea "x"
type textarea "There are three buildings on this property. The pin is on the house. There is a…"
type textarea "x"
type textarea "There are three buildings on this property. The pin is on the house. There is a…"
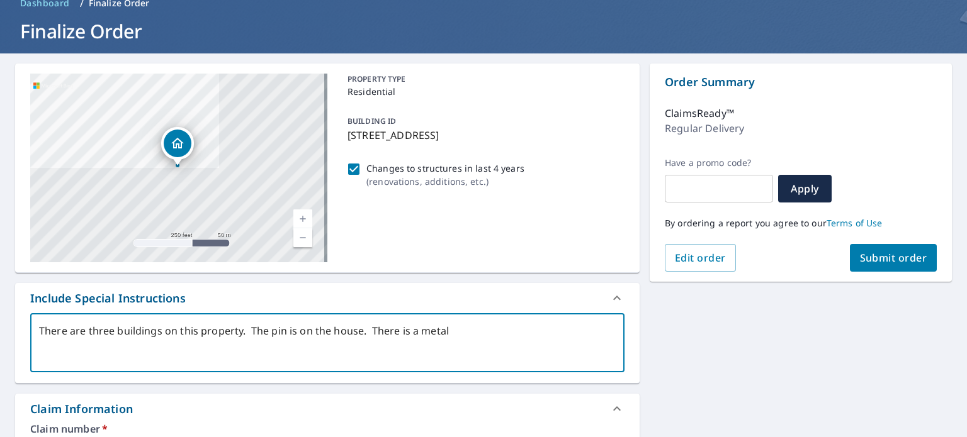
type textarea "x"
type textarea "There are three buildings on this property. The pin is on the house. There is a…"
type textarea "x"
type textarea "There are three buildings on this property. The pin is on the house. There is a…"
type textarea "x"
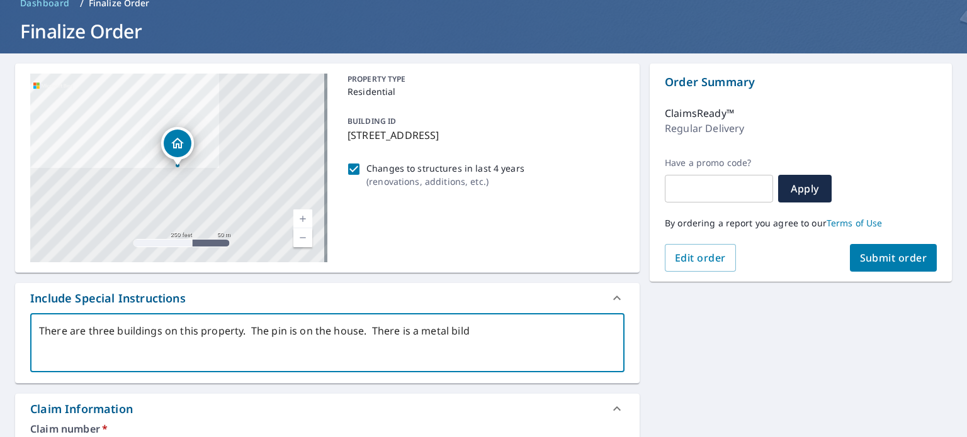
type textarea "There are three buildings on this property. The pin is on the house. There is a…"
type textarea "x"
type textarea "There are three buildings on this property. The pin is on the house. There is a…"
type textarea "x"
type textarea "There are three buildings on this property. The pin is on the house. There is a…"
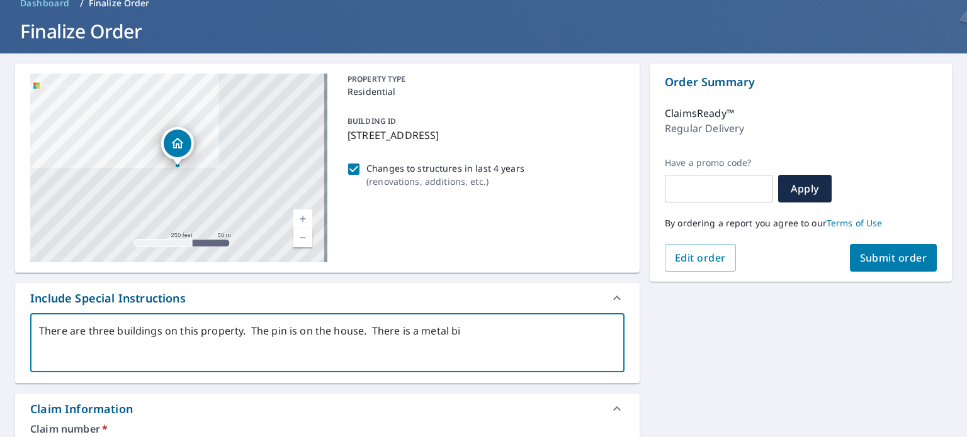
type textarea "x"
type textarea "There are three buildings on this property. The pin is on the house. There is a…"
type textarea "x"
type textarea "There are three buildings on this property. The pin is on the house. There is a…"
type textarea "x"
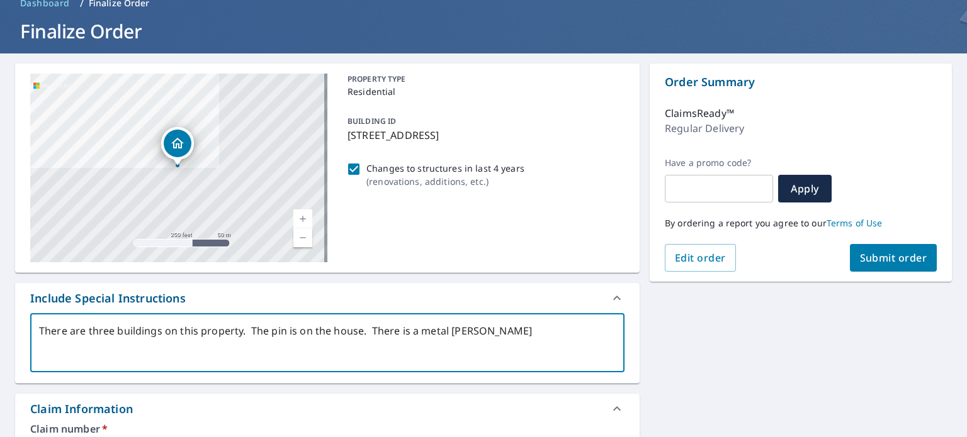
type textarea "There are three buildings on this property. The pin is on the house. There is a…"
type textarea "x"
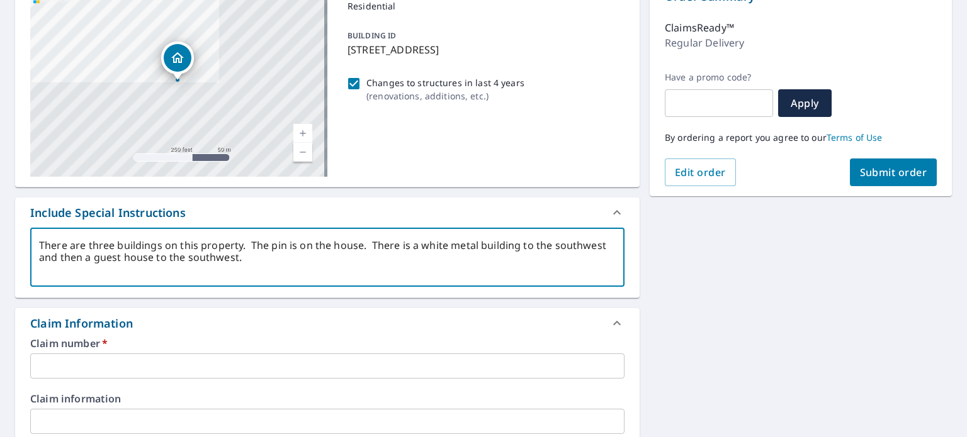
scroll to position [189, 0]
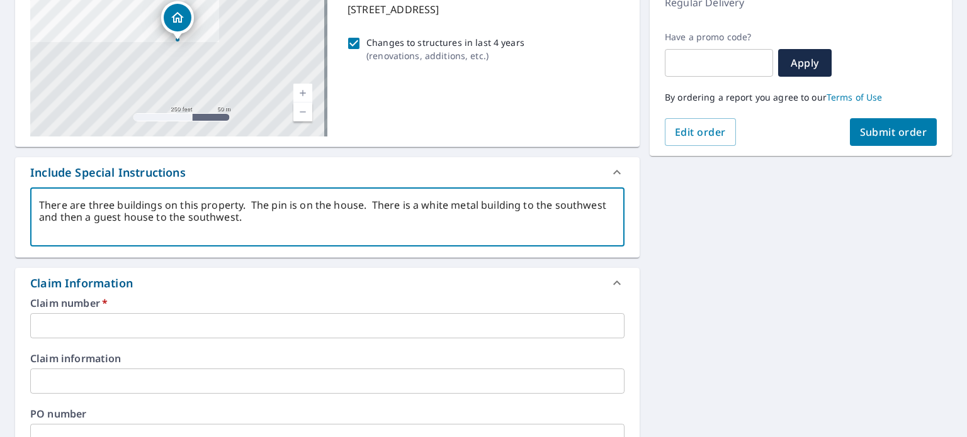
click at [198, 324] on input "text" at bounding box center [327, 325] width 594 height 25
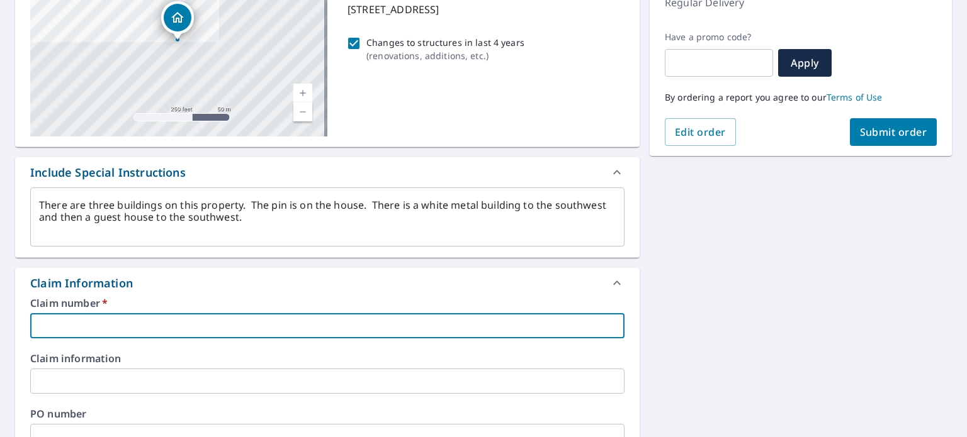
paste input "7009483064-1"
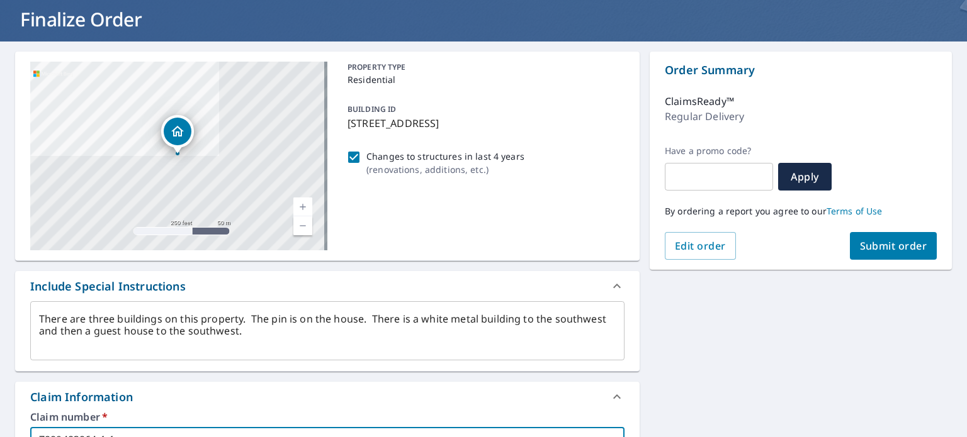
scroll to position [67, 0]
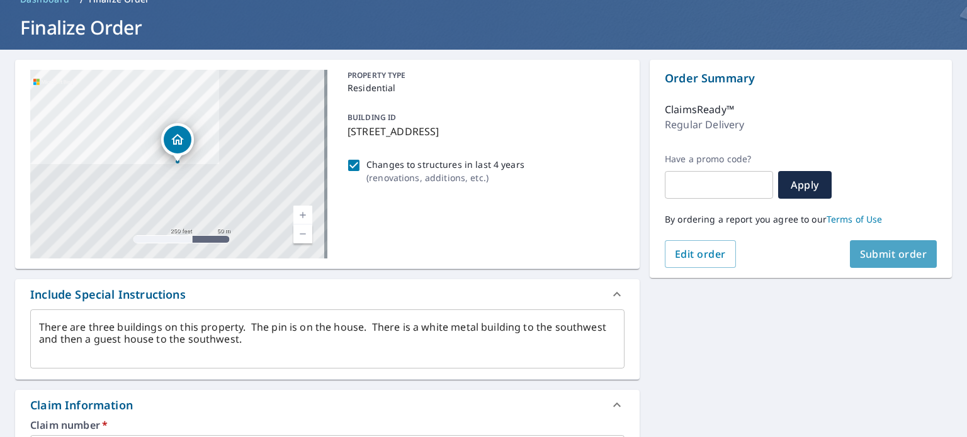
click at [877, 253] on span "Submit order" at bounding box center [893, 254] width 67 height 14
